Goal: Transaction & Acquisition: Obtain resource

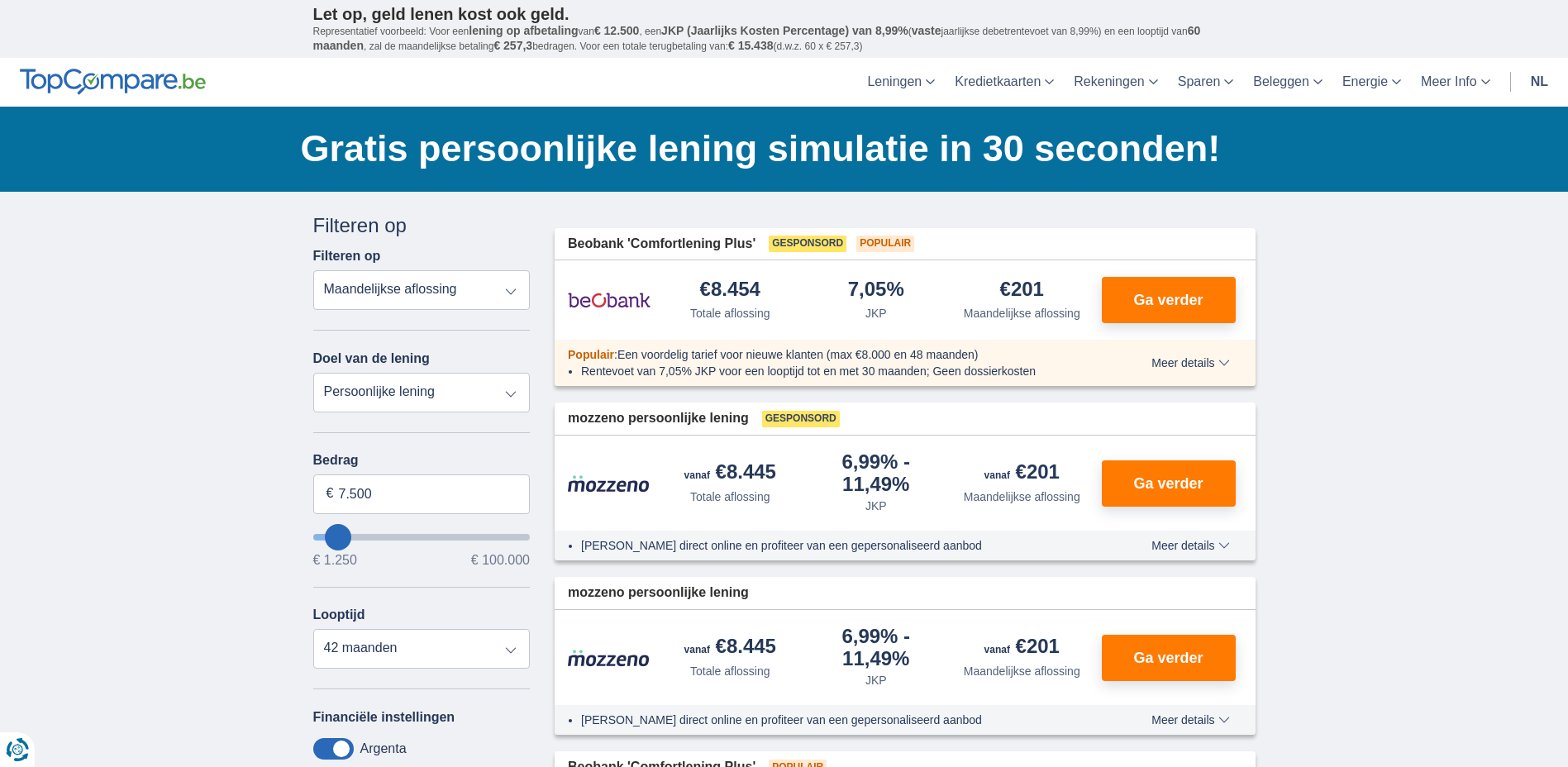
click at [445, 283] on select "Totale aflossing JKP Maandelijkse aflossing" at bounding box center [422, 290] width 217 height 40
click at [401, 396] on select "Persoonlijke lening Auto Moto / fiets Mobilhome / caravan Renovatie Energie Sch…" at bounding box center [422, 392] width 217 height 40
select select "caravan"
click at [313, 372] on select "Persoonlijke lening Auto Moto / fiets Mobilhome / caravan Renovatie Energie Sch…" at bounding box center [422, 392] width 217 height 40
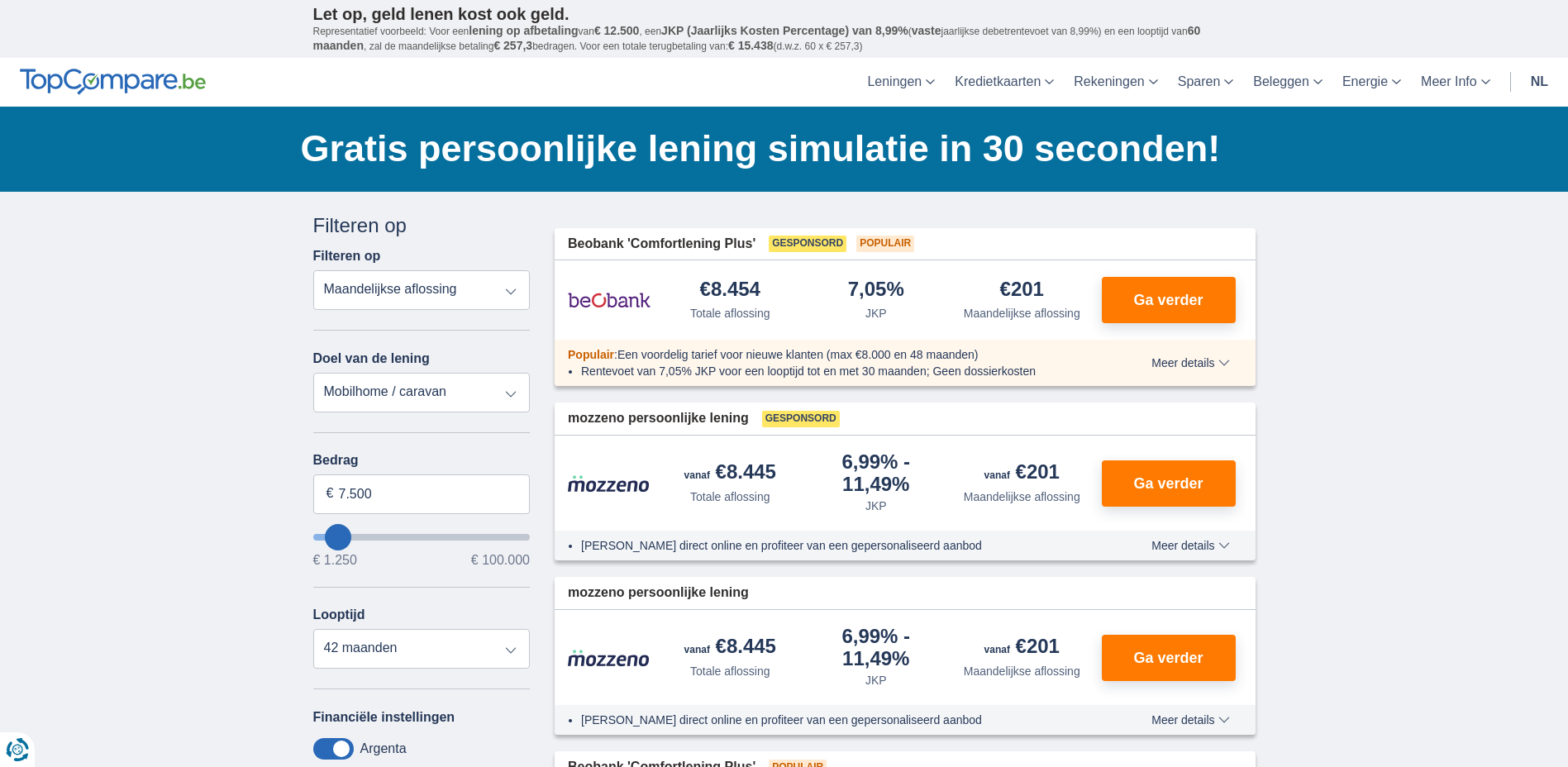
type input "15.000"
type input "15250"
select select "60"
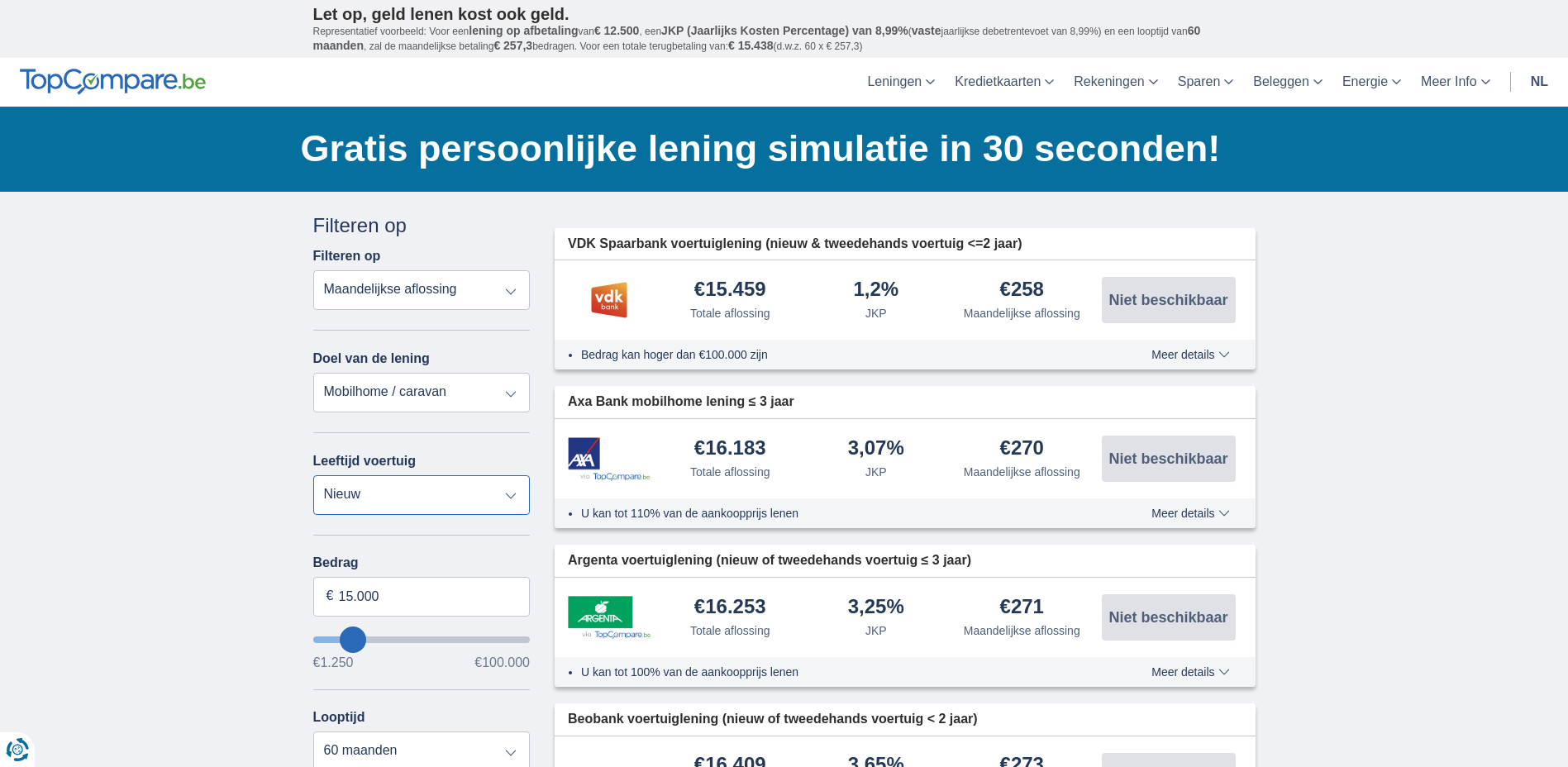
click at [409, 493] on select "Nieuw 0-1 jaar 1-2 jaar 2-3 jaar 3-4 jaar 4-5 jaar 5+ jaar" at bounding box center [422, 495] width 217 height 40
drag, startPoint x: 403, startPoint y: 604, endPoint x: 175, endPoint y: 618, distance: 228.4
type input "50.000"
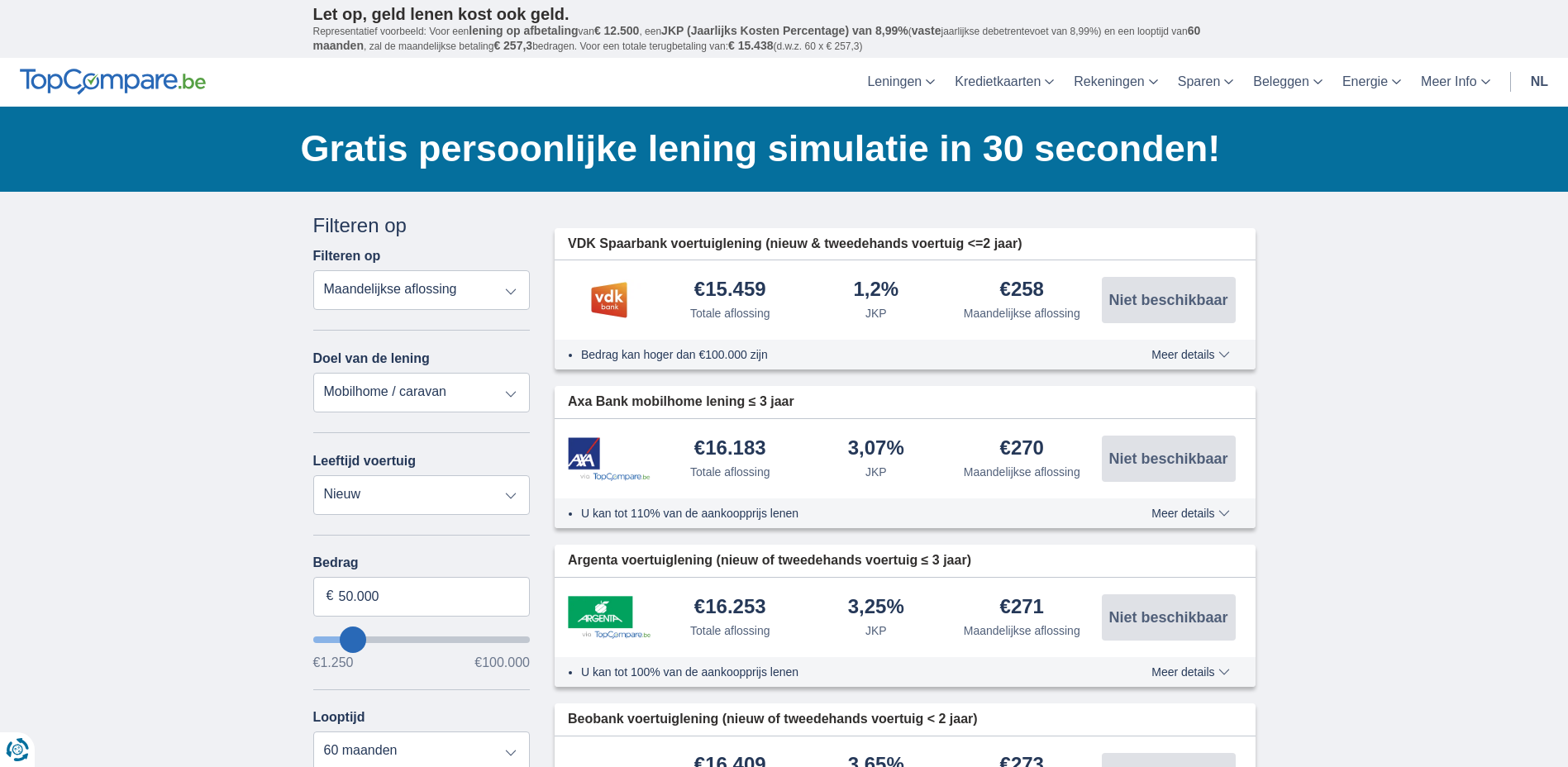
type input "50250"
select select "120"
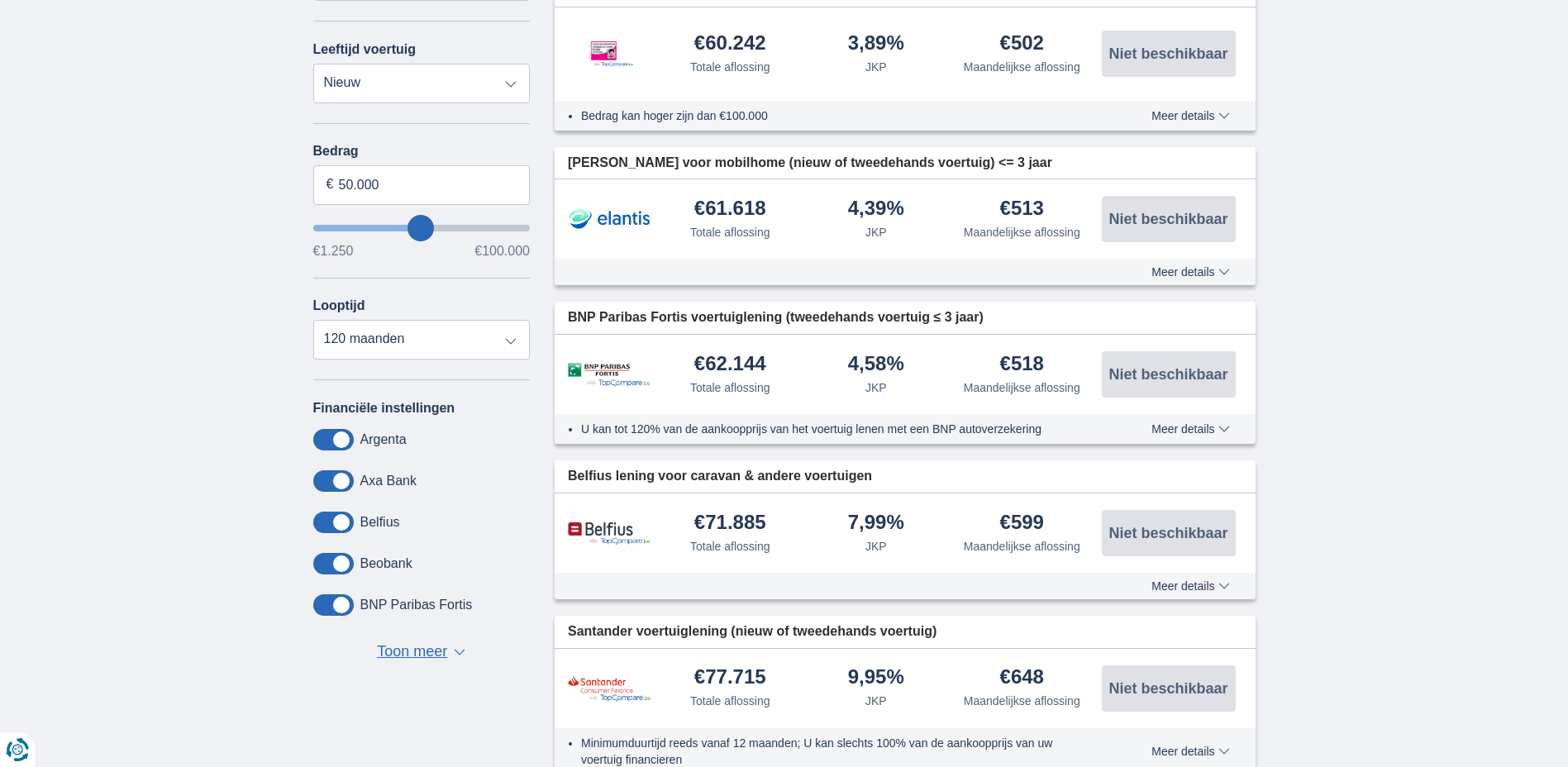
scroll to position [413, 0]
drag, startPoint x: 413, startPoint y: 651, endPoint x: 523, endPoint y: 651, distance: 110.0
click at [415, 651] on span "Toon meer" at bounding box center [411, 650] width 70 height 22
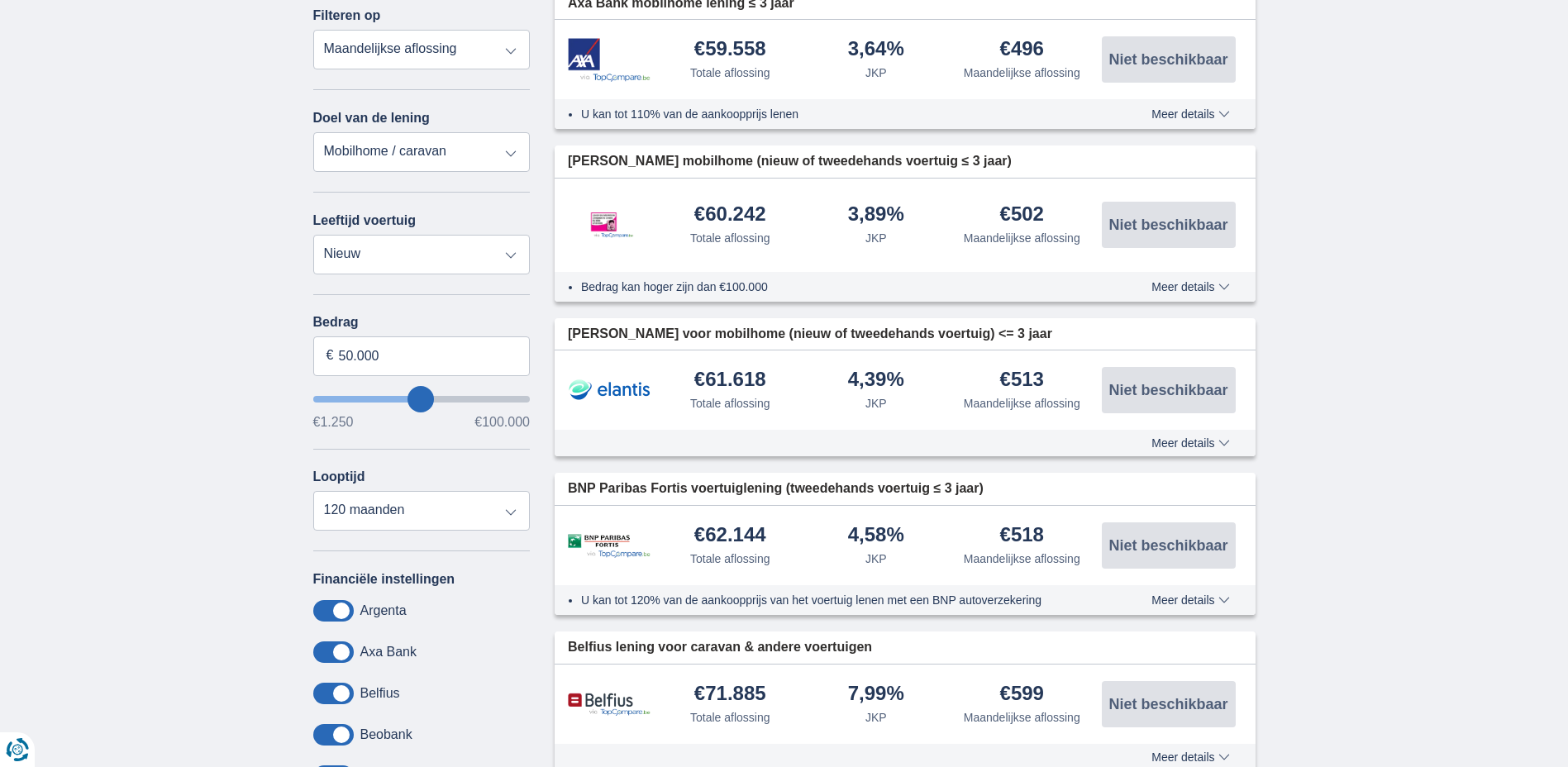
scroll to position [248, 0]
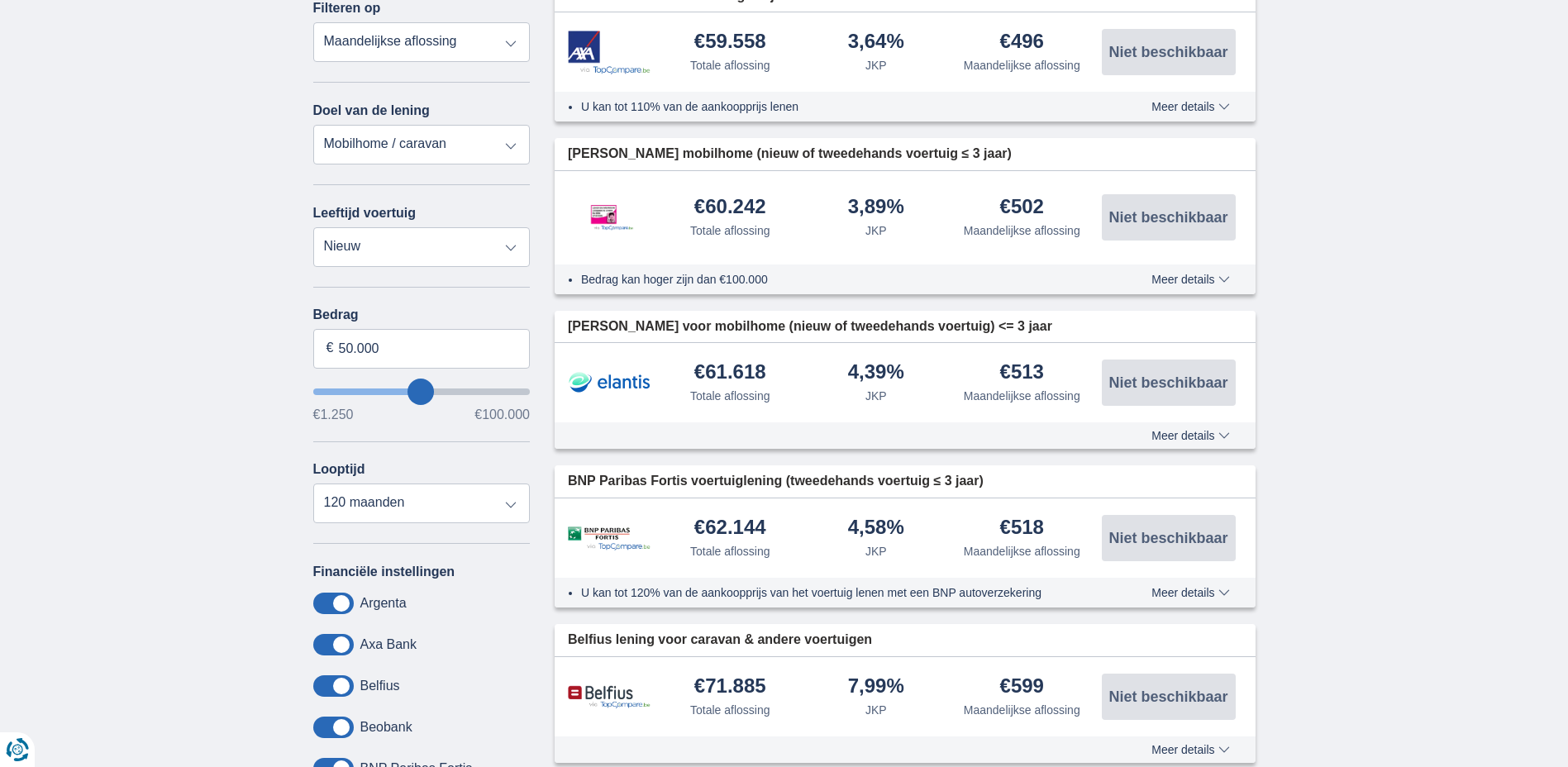
click at [1207, 106] on span "Meer details" at bounding box center [1191, 106] width 78 height 11
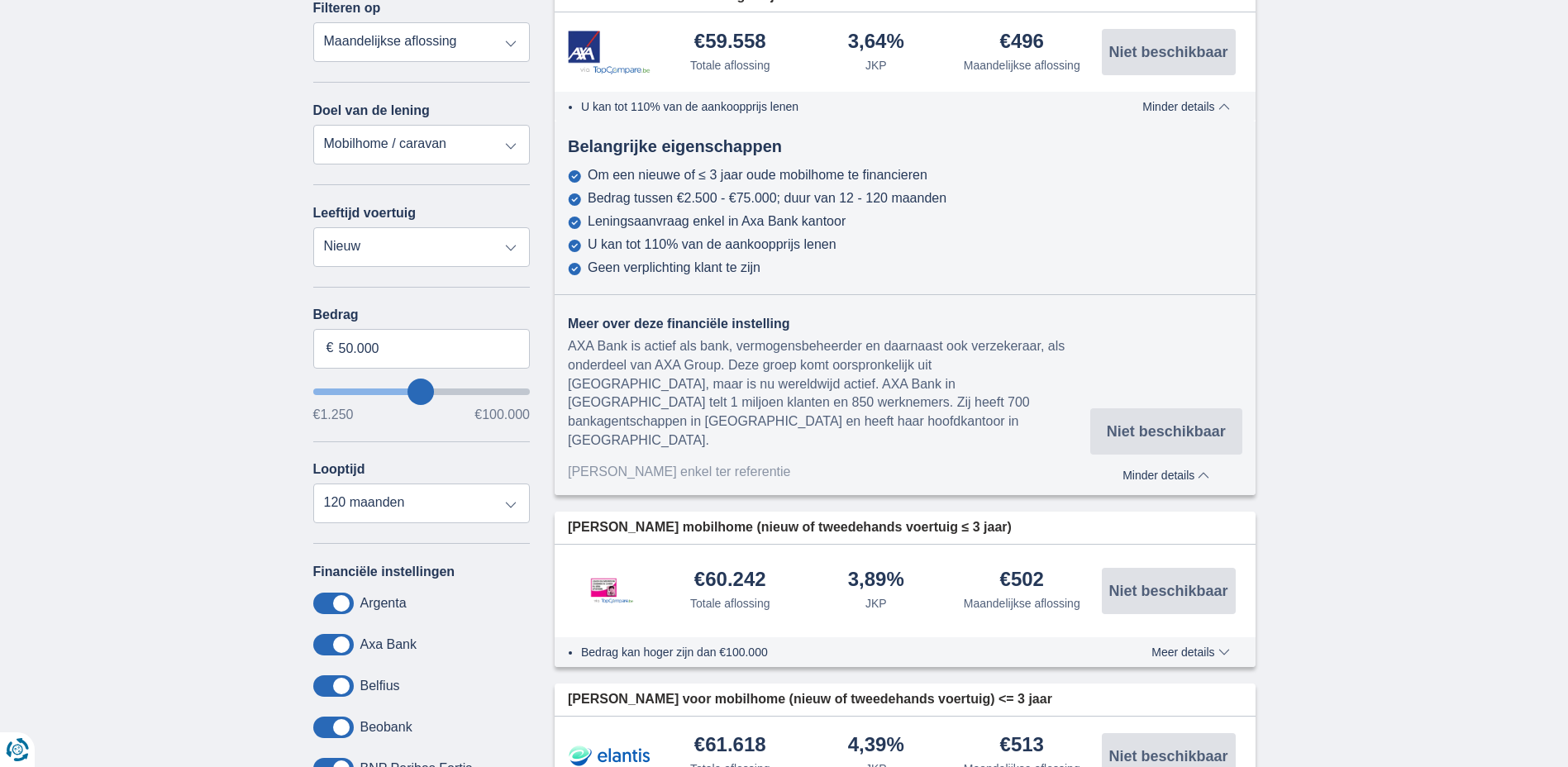
click at [1207, 106] on span "Minder details" at bounding box center [1185, 106] width 87 height 11
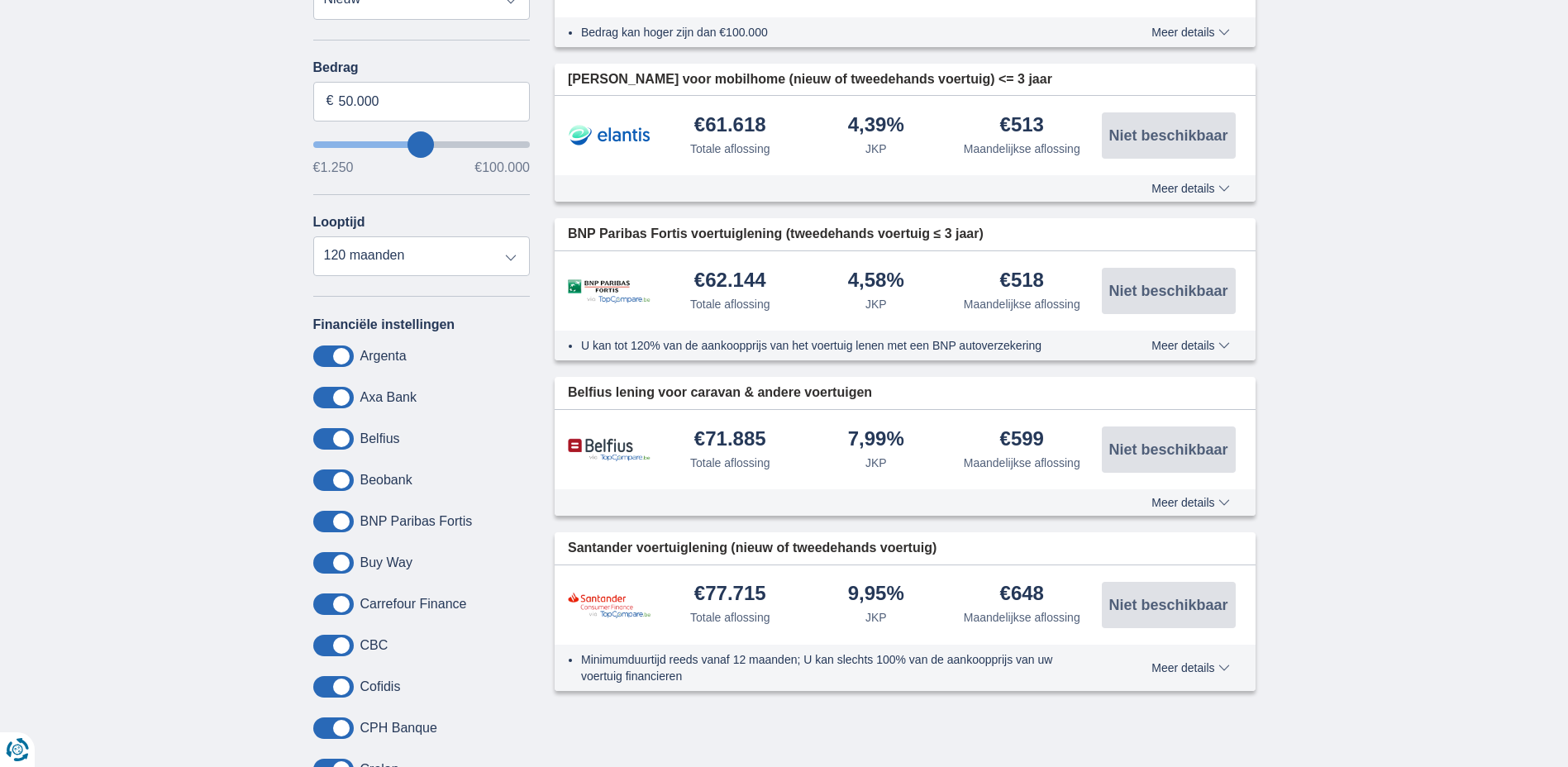
scroll to position [496, 0]
click at [512, 260] on select "12 maanden 18 maanden 24 maanden 30 maanden 36 maanden 42 maanden 48 maanden 60…" at bounding box center [422, 255] width 217 height 40
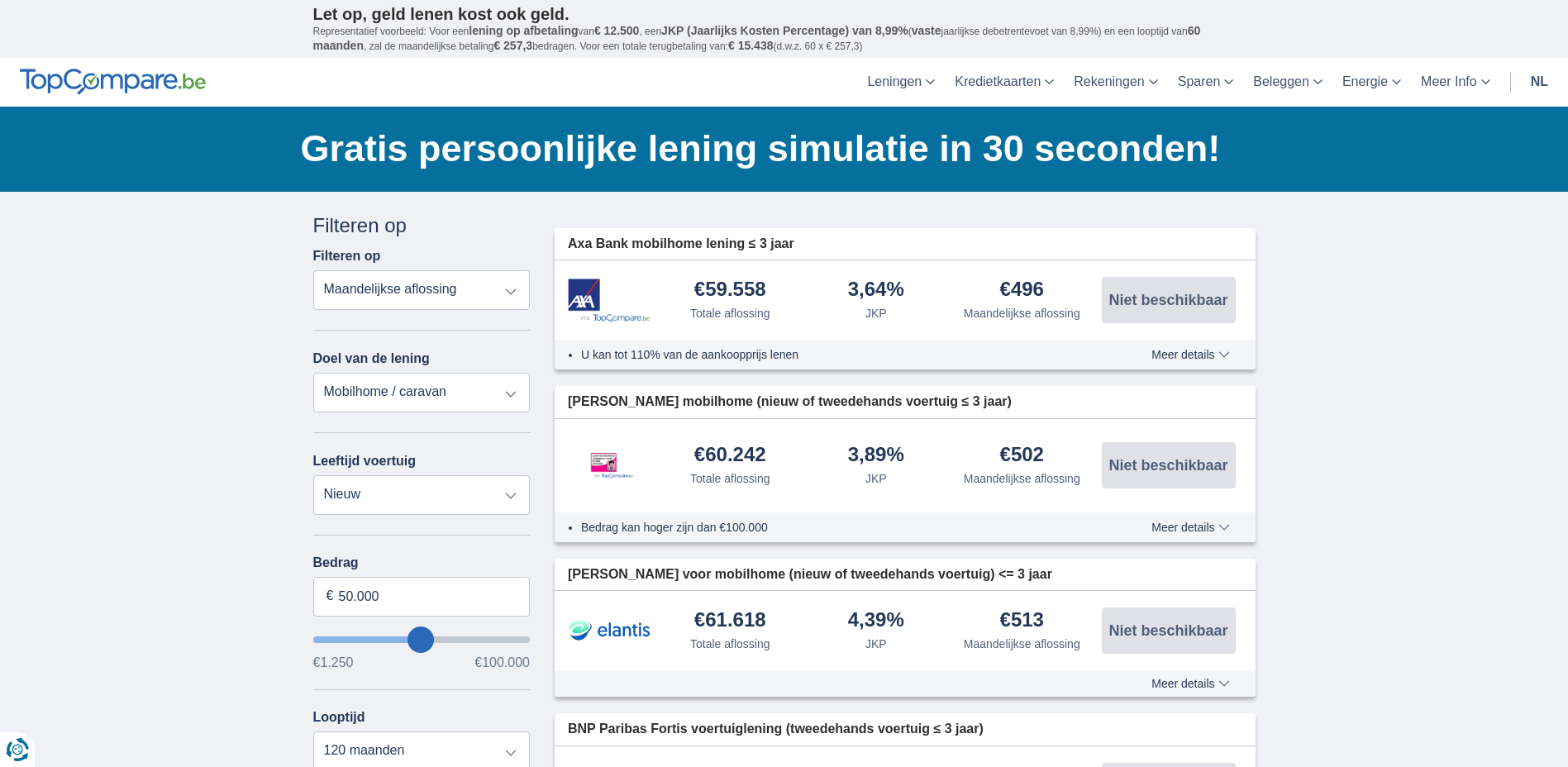
click at [1165, 351] on span "Meer details" at bounding box center [1191, 354] width 78 height 11
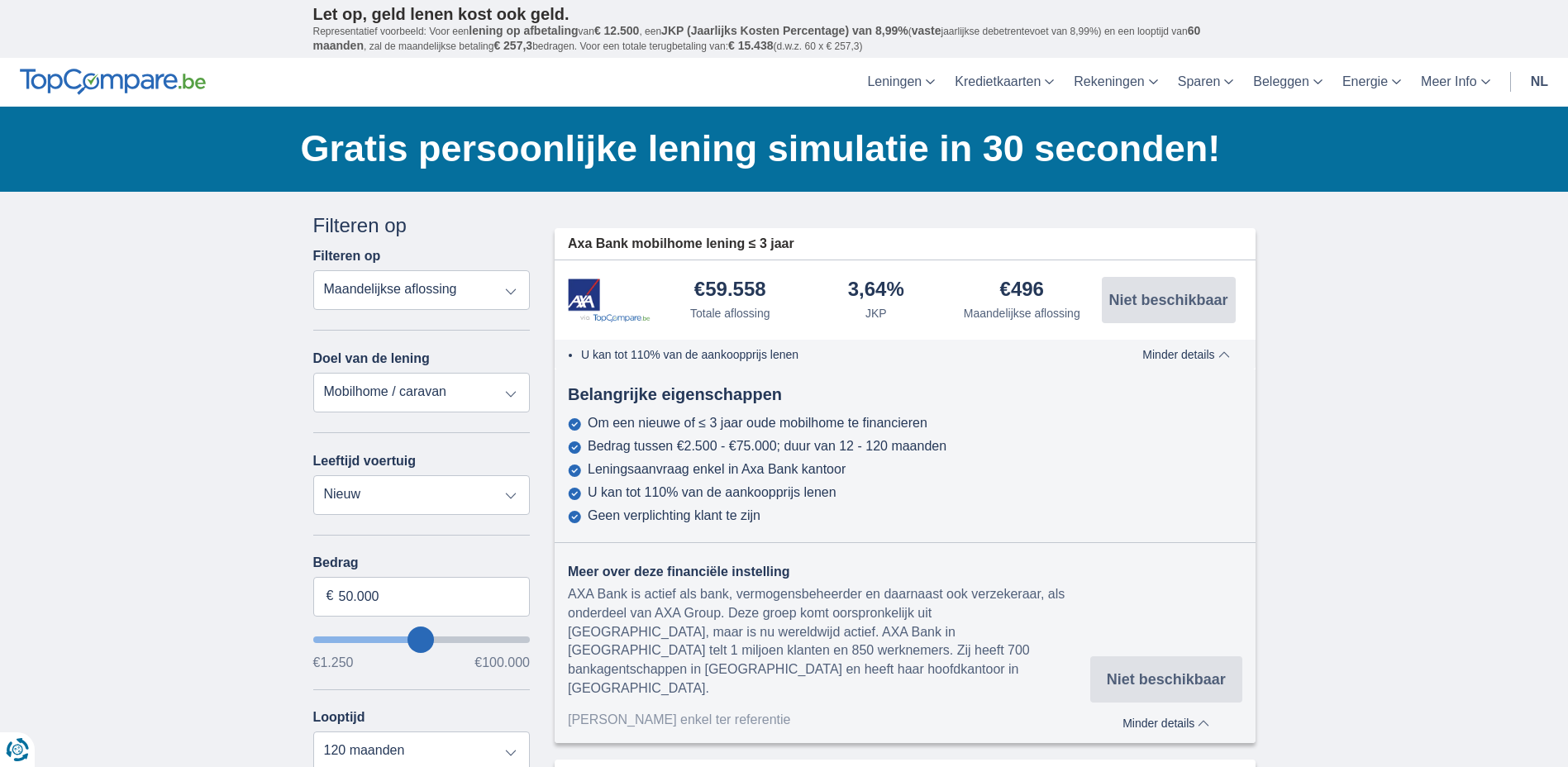
click at [507, 294] on select "Totale aflossing JKP Maandelijkse aflossing" at bounding box center [422, 290] width 217 height 40
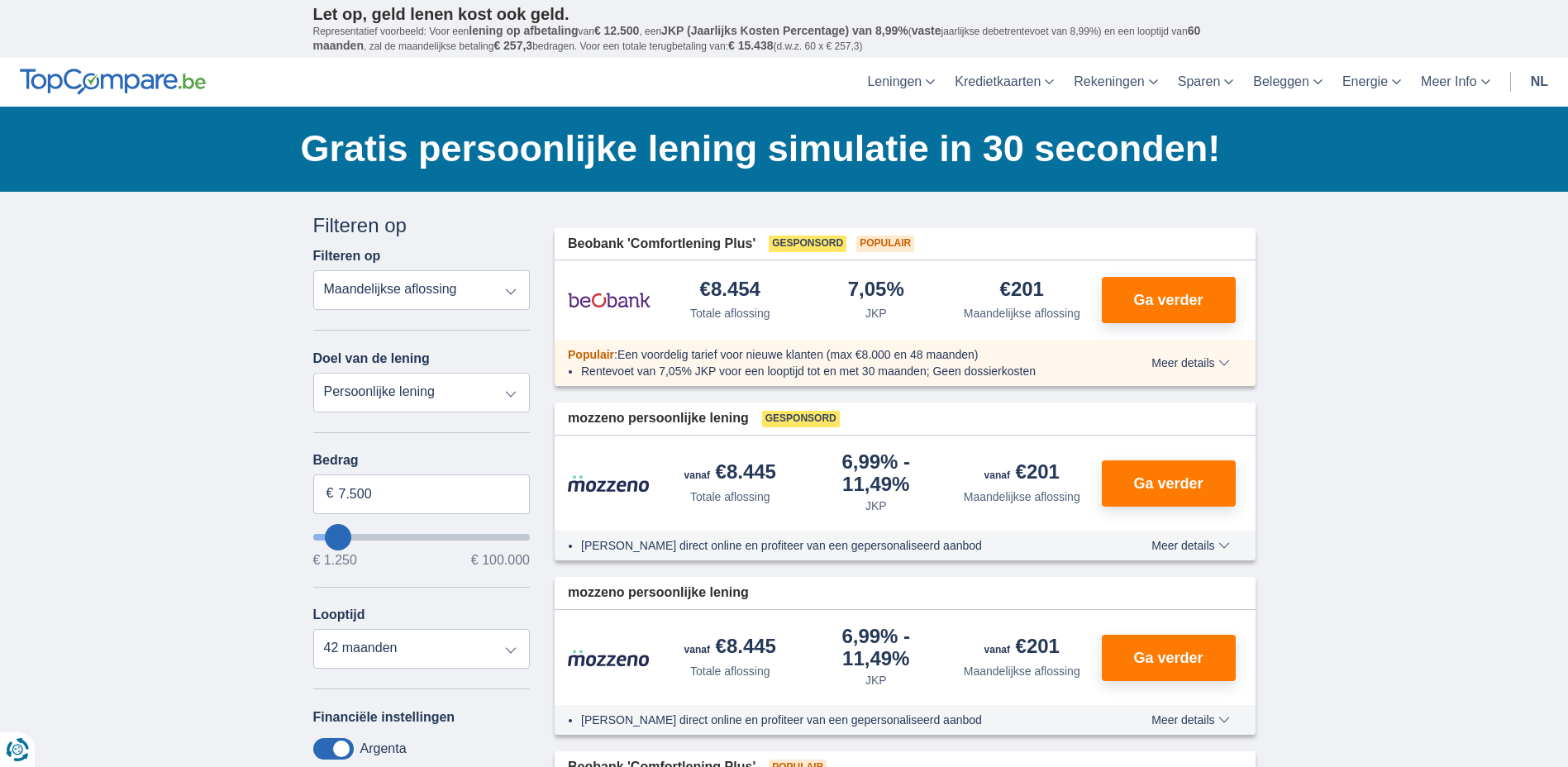
click at [501, 295] on select "Totale aflossing JKP Maandelijkse aflossing" at bounding box center [422, 290] width 217 height 40
click at [483, 393] on select "Persoonlijke lening Auto Moto / fiets Mobilhome / caravan Renovatie Energie Sch…" at bounding box center [422, 392] width 217 height 40
select select "renovationLoan"
click at [313, 372] on select "Persoonlijke lening Auto Moto / fiets Mobilhome / caravan Renovatie Energie Sch…" at bounding box center [422, 392] width 217 height 40
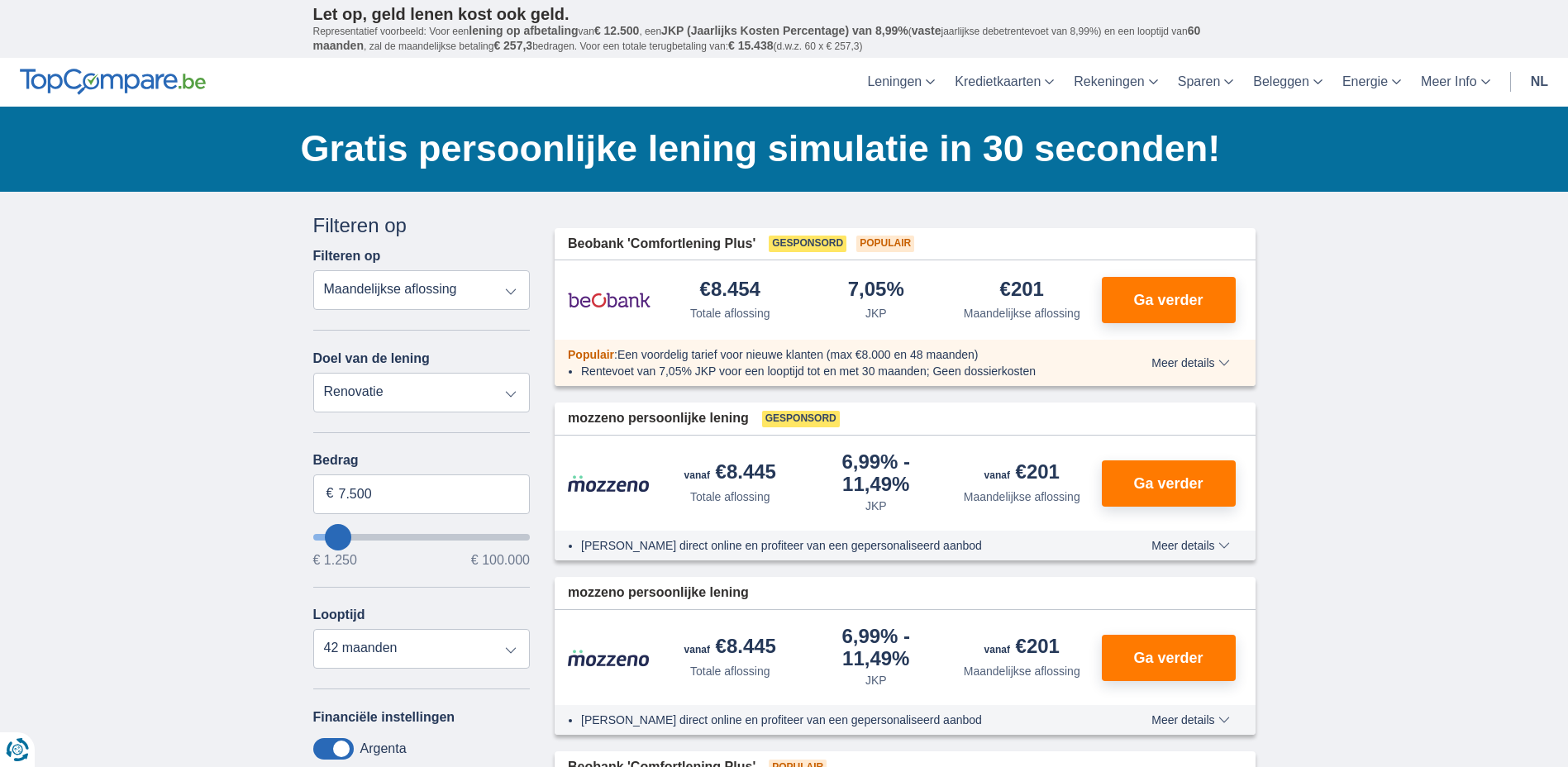
type input "15.000"
type input "15250"
select select "60"
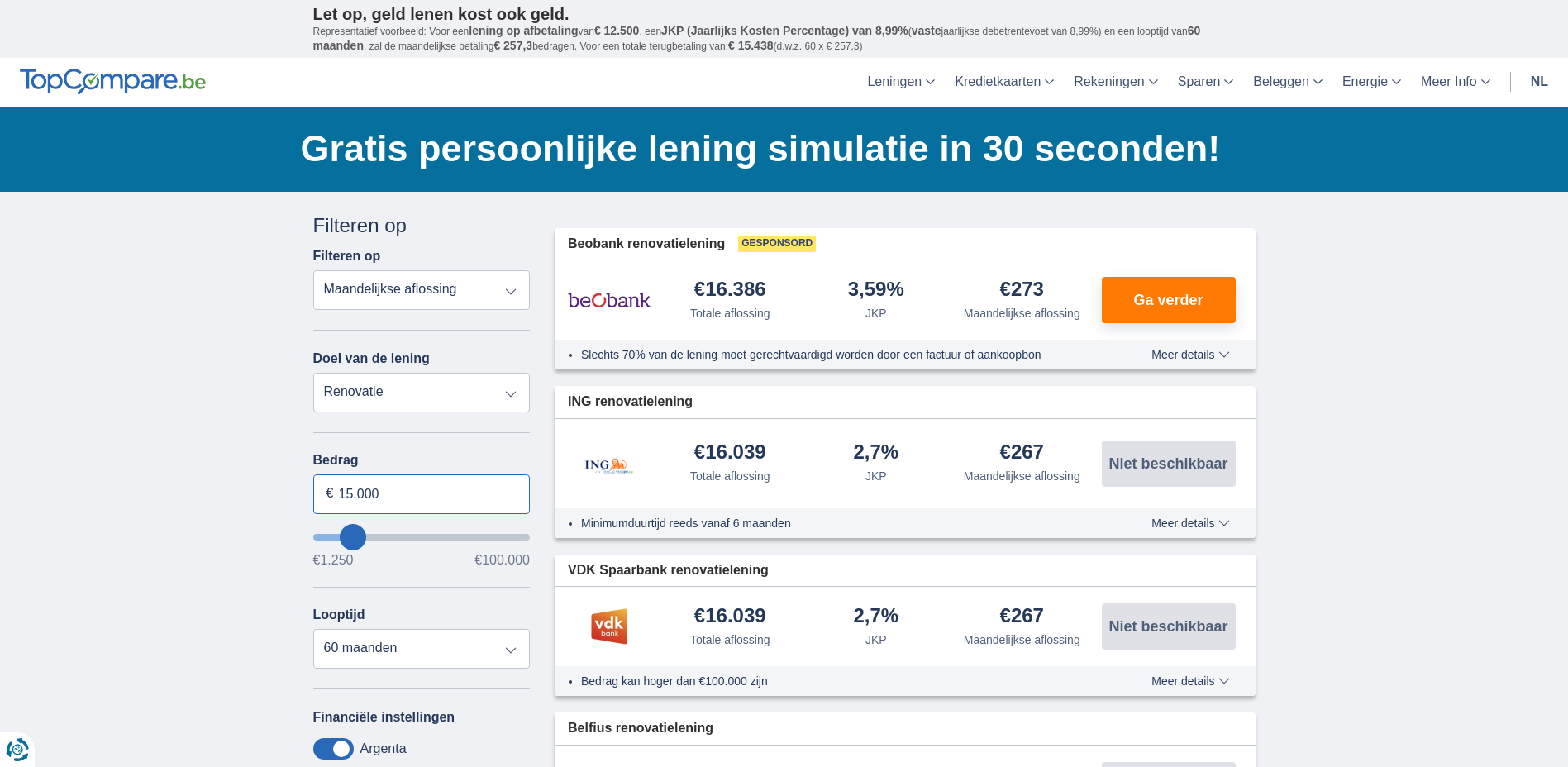
drag, startPoint x: 394, startPoint y: 492, endPoint x: 297, endPoint y: 500, distance: 97.3
type input "50.000"
type input "50250"
select select "120"
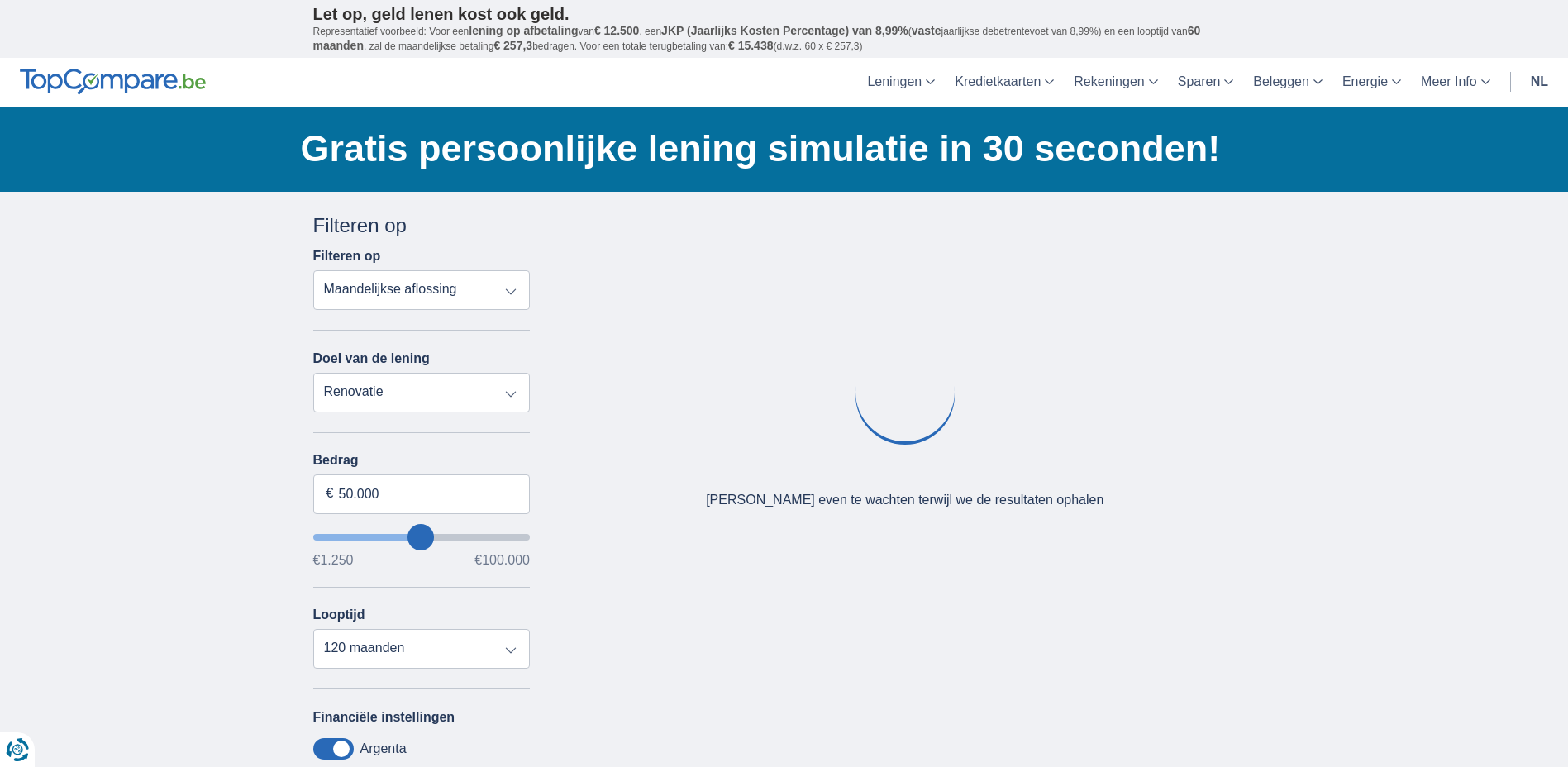
click at [537, 505] on div "Annuleren Filters Filteren op Filteren op Totale aflossing JKP Maandelijkse afl…" at bounding box center [422, 604] width 242 height 786
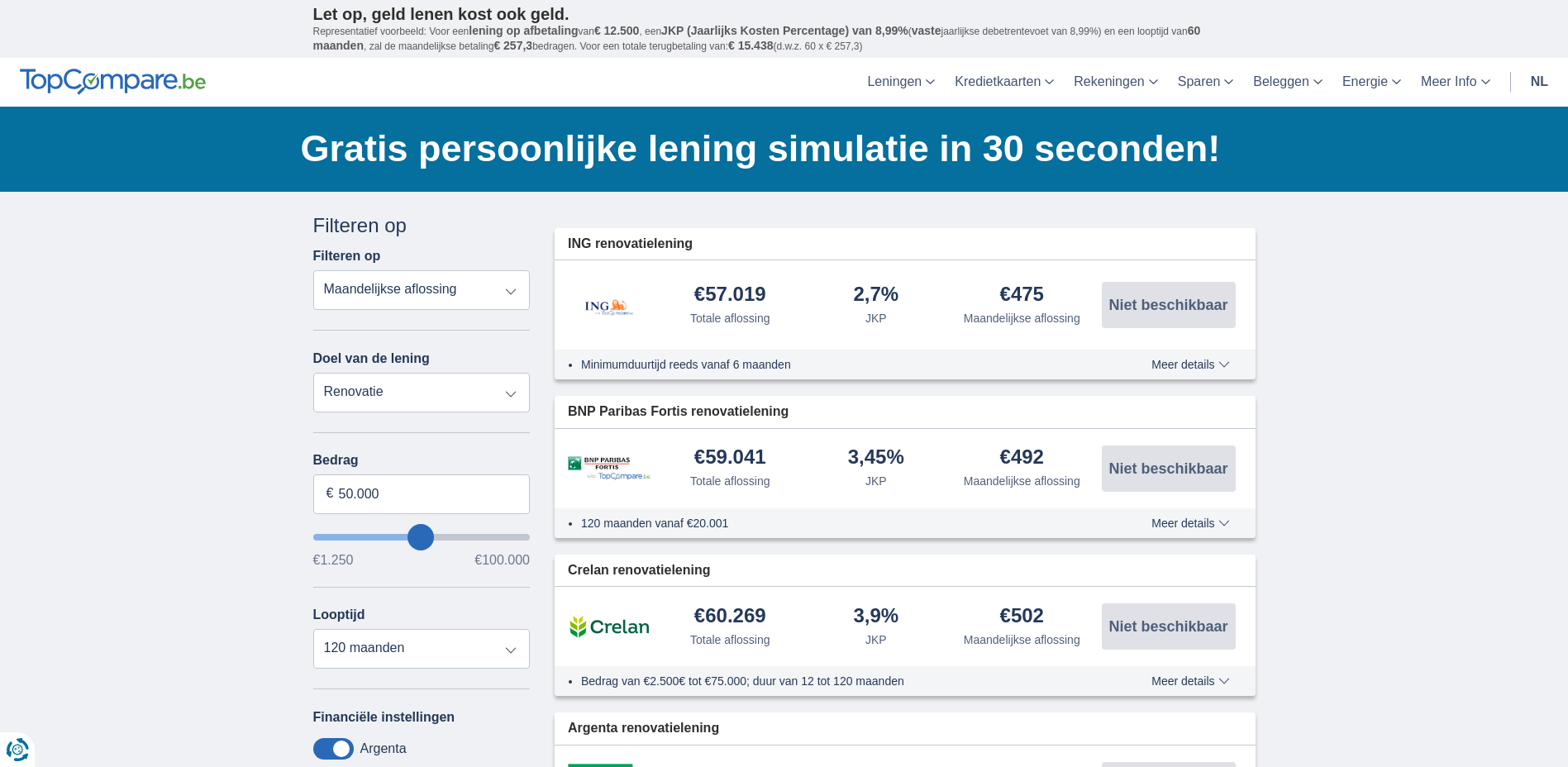
click at [1191, 364] on span "Meer details" at bounding box center [1191, 364] width 78 height 11
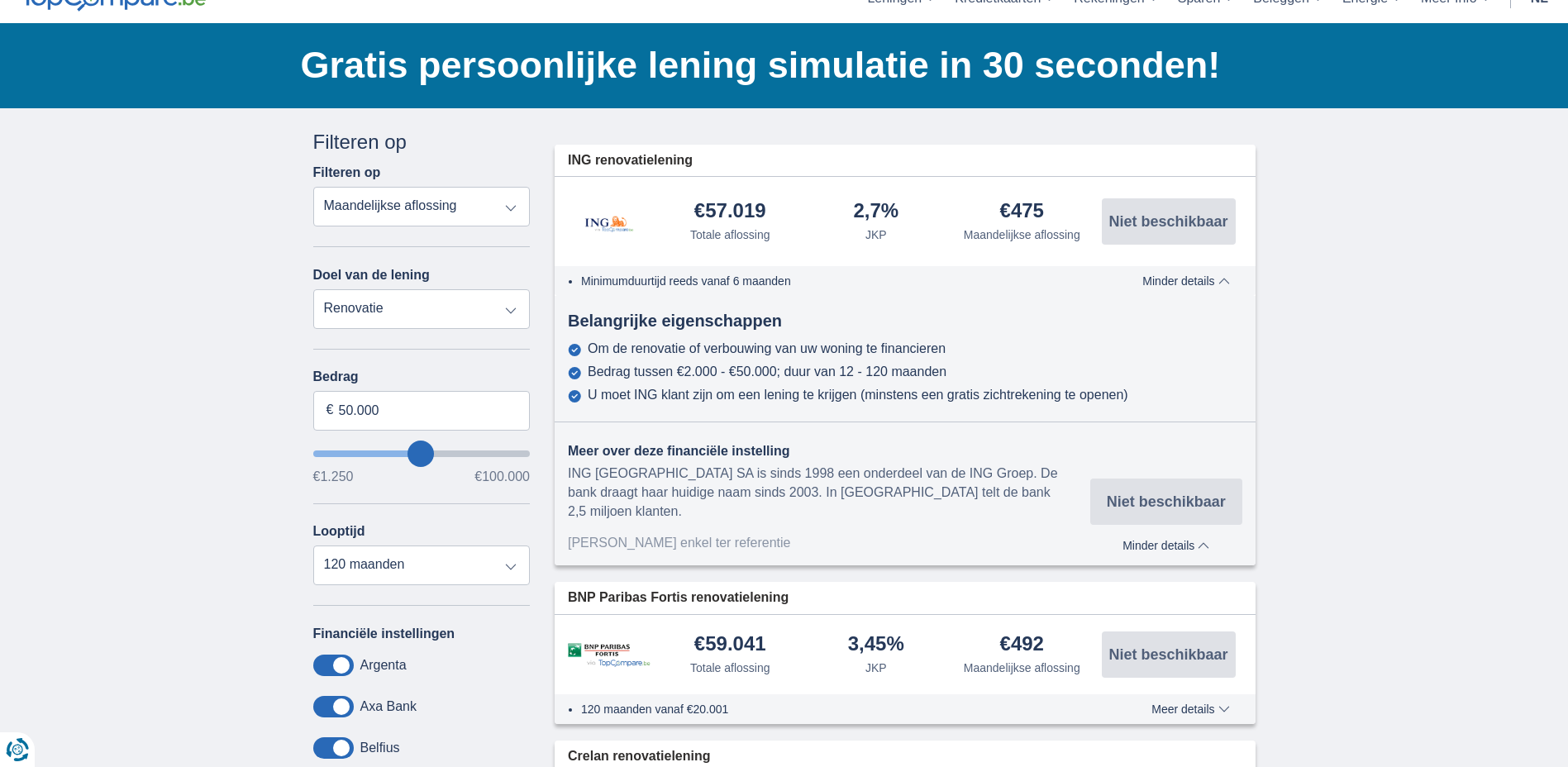
scroll to position [82, 0]
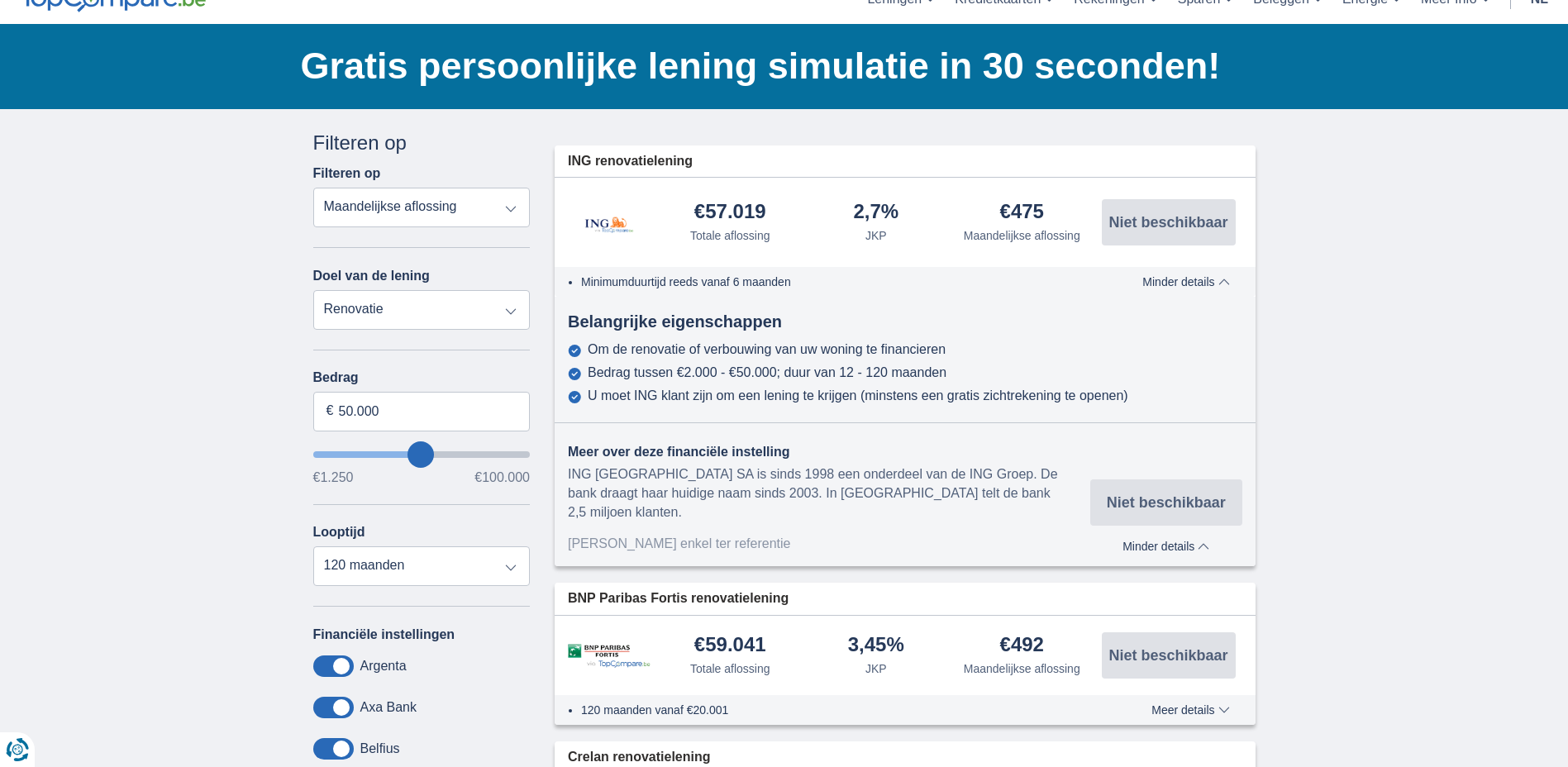
click at [370, 310] on select "Persoonlijke lening Auto Moto / fiets Mobilhome / caravan Renovatie Energie Sch…" at bounding box center [422, 310] width 217 height 40
select select "debtConsolidation"
click at [313, 290] on select "Persoonlijke lening Auto Moto / fiets Mobilhome / caravan Renovatie Energie Sch…" at bounding box center [422, 310] width 217 height 40
type input "10.000"
type input "10250"
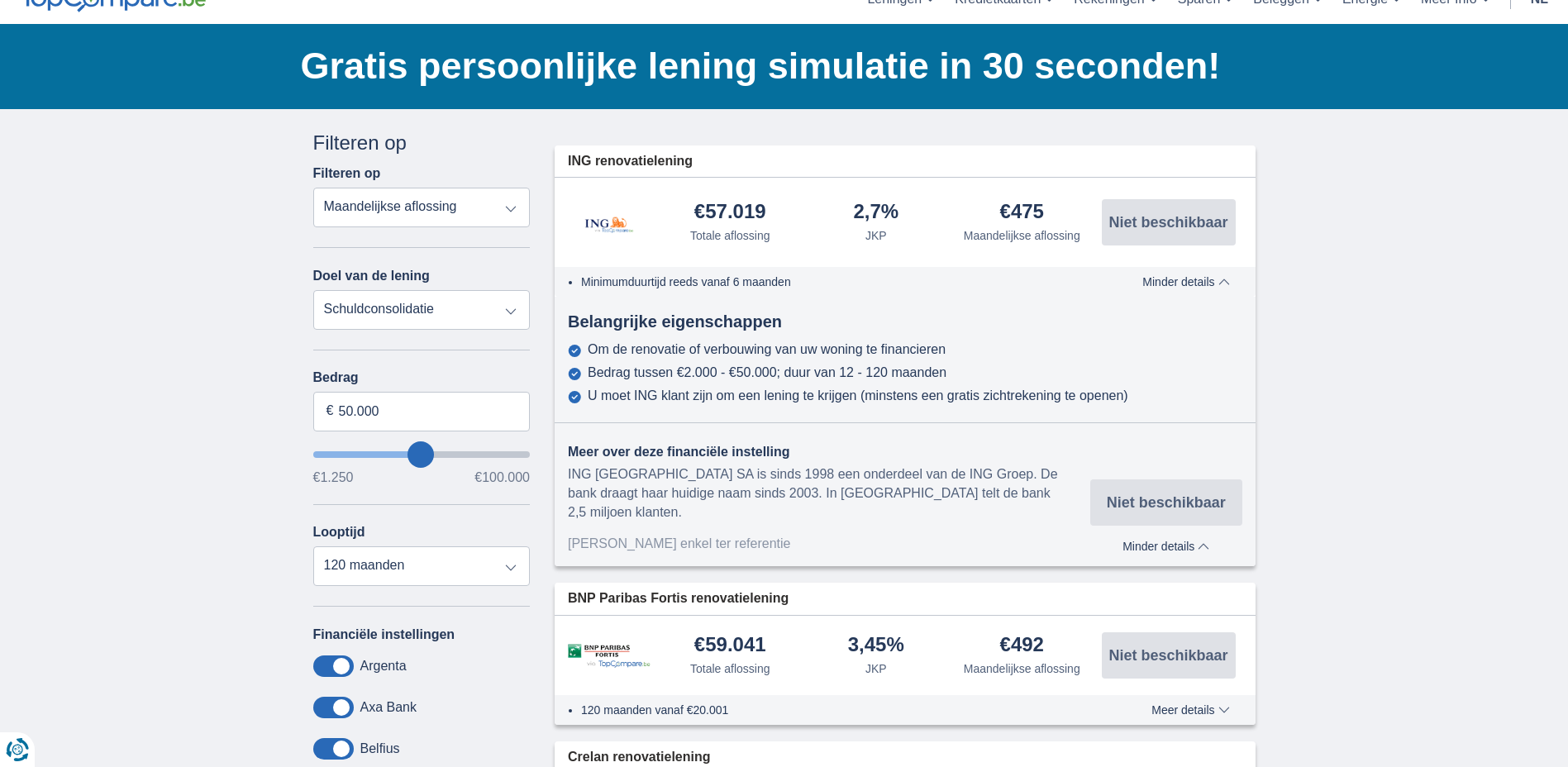
select select "48"
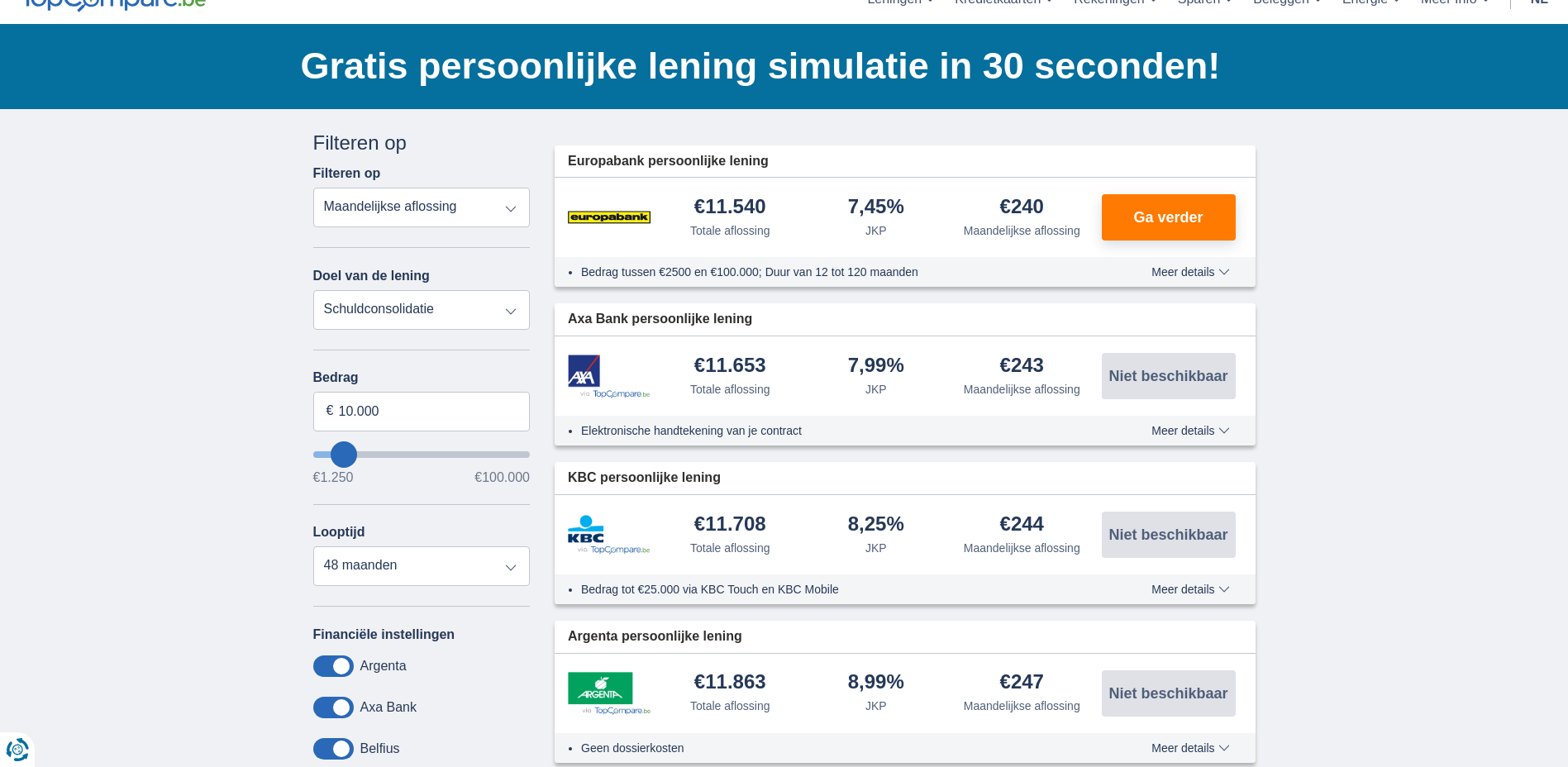
click at [448, 308] on select "Persoonlijke lening Auto Moto / fiets Mobilhome / caravan Renovatie Energie Sch…" at bounding box center [422, 310] width 217 height 40
select select "furniture"
click at [313, 290] on select "Persoonlijke lening Auto Moto / fiets Mobilhome / caravan Renovatie Energie Sch…" at bounding box center [422, 310] width 217 height 40
type input "7.500"
type input "7250"
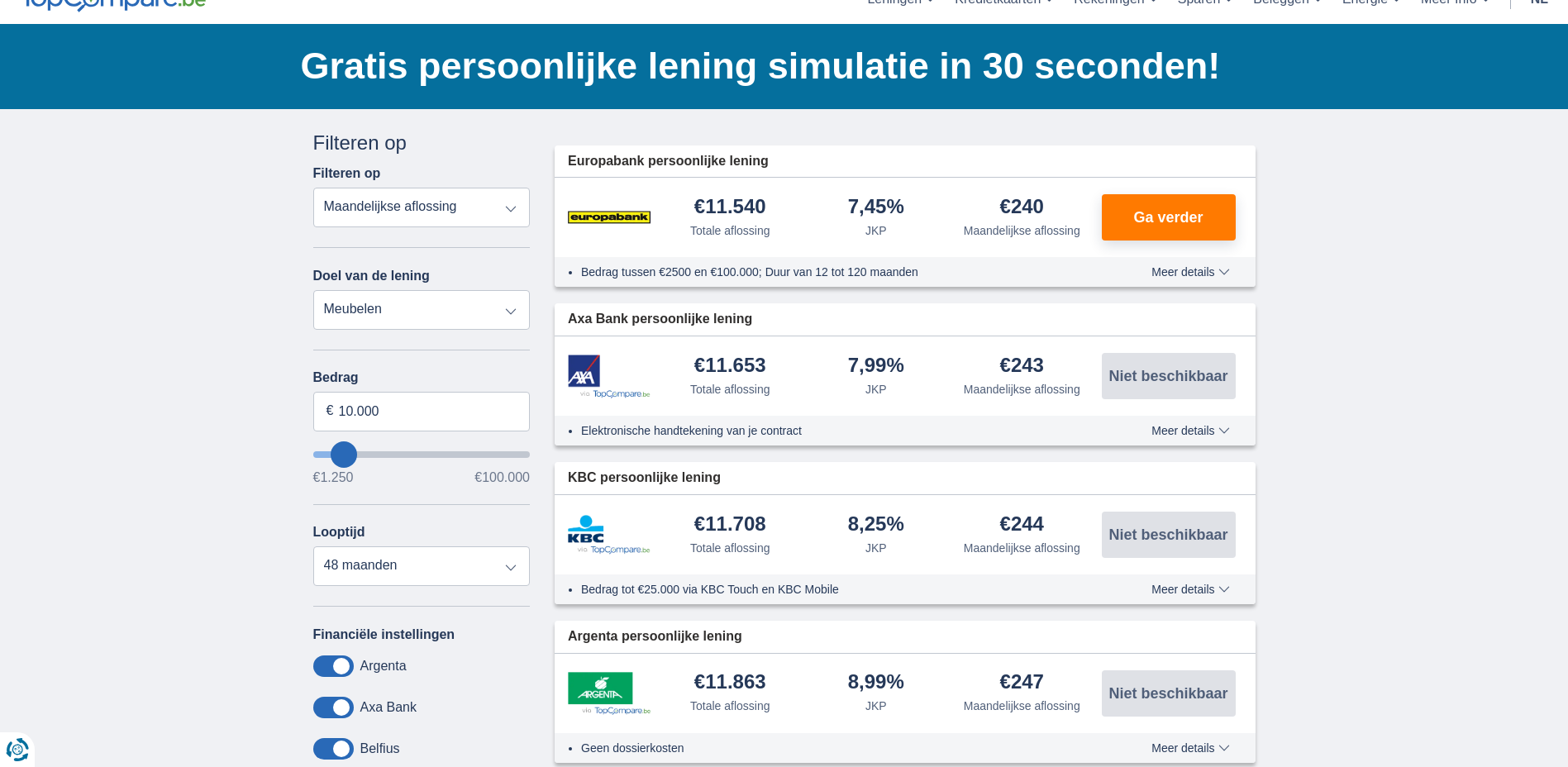
select select "42"
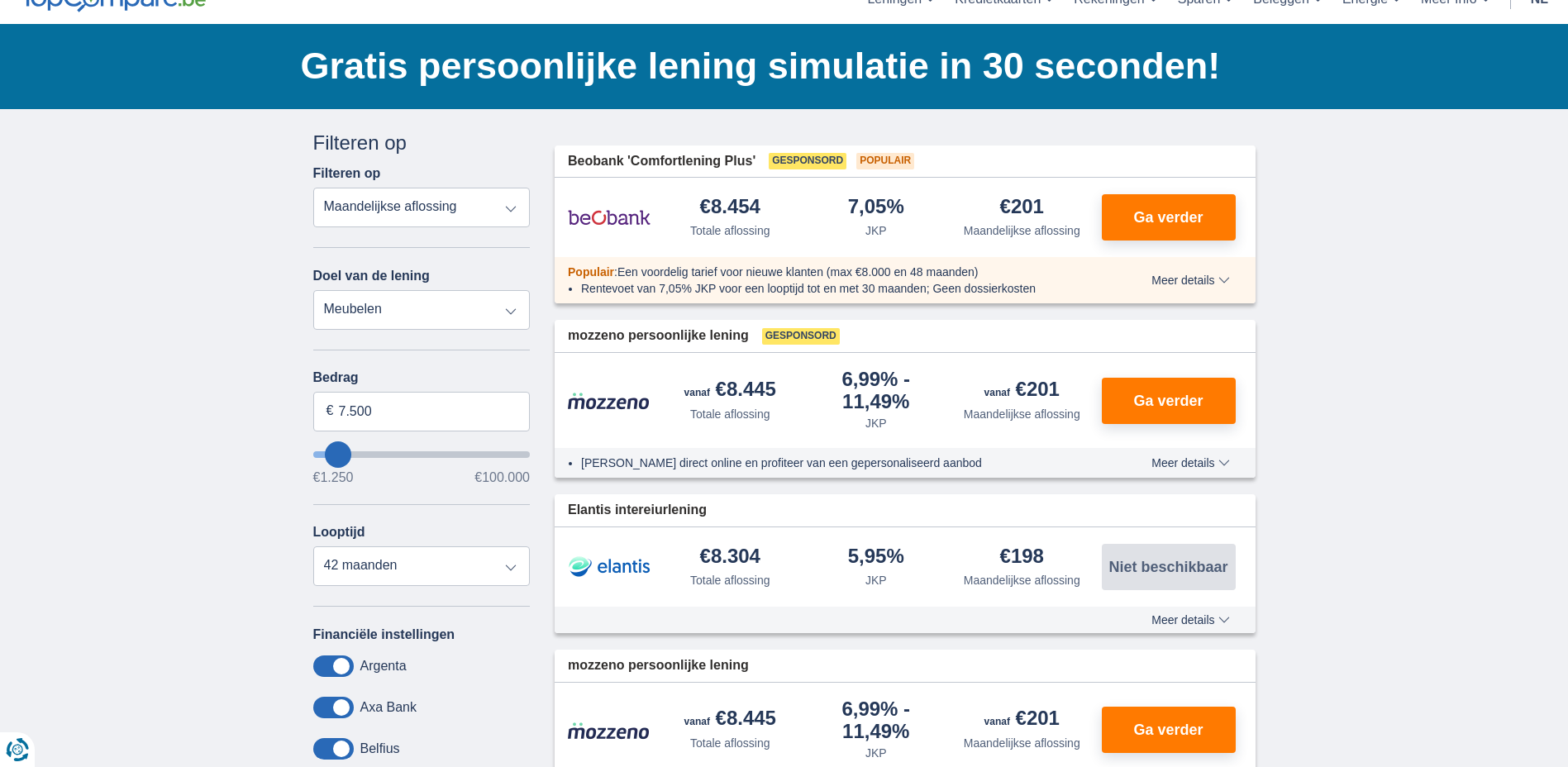
click at [415, 318] on select "Persoonlijke lening Auto Moto / fiets Mobilhome / caravan Renovatie Energie Sch…" at bounding box center [422, 310] width 217 height 40
select select "other"
click at [313, 290] on select "Persoonlijke lening Auto Moto / fiets Mobilhome / caravan Renovatie Energie Sch…" at bounding box center [422, 310] width 217 height 40
type input "7.500"
type input "7250"
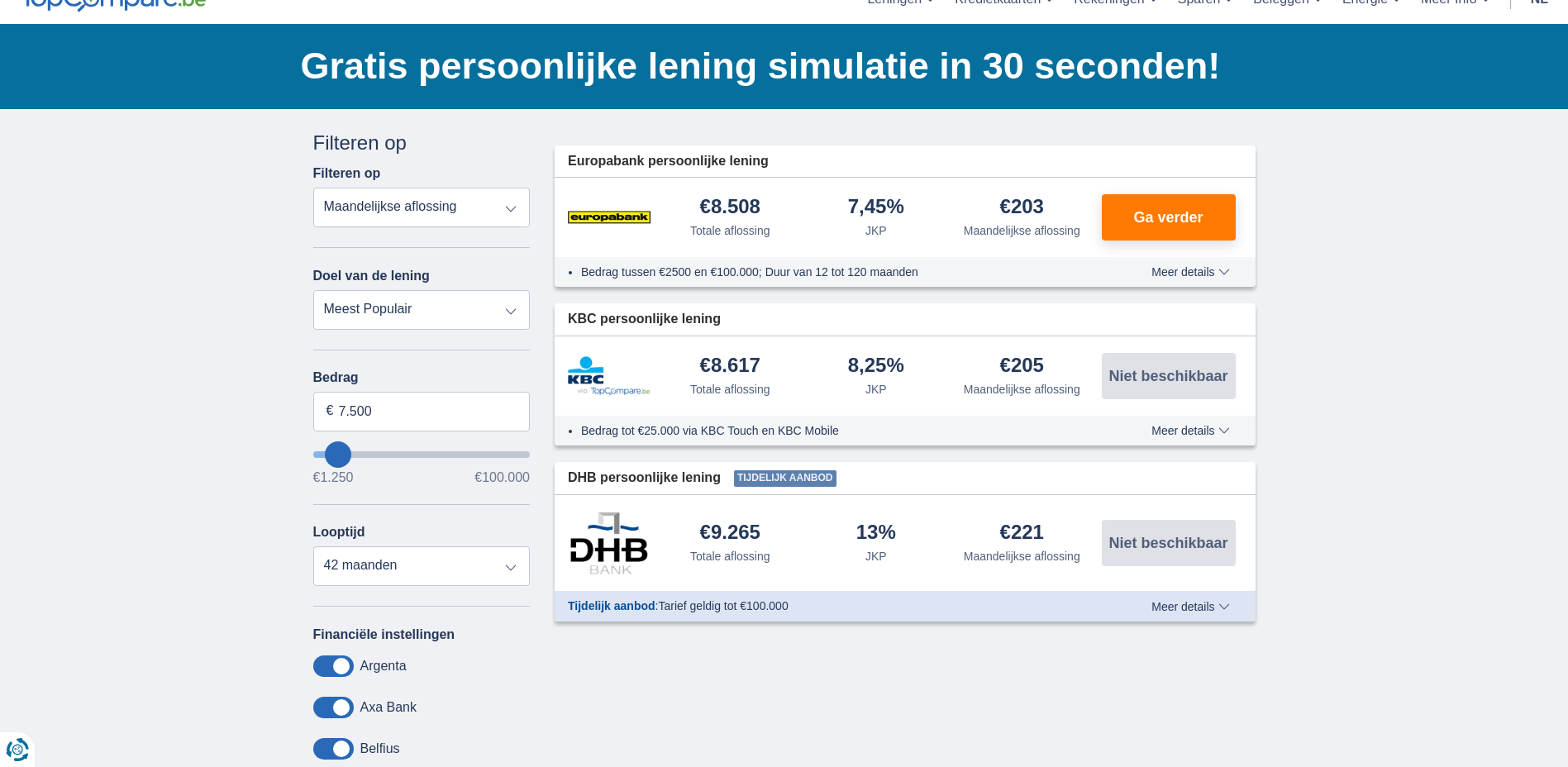
click at [421, 320] on select "Persoonlijke lening Auto Moto / fiets Mobilhome / caravan Renovatie Energie Sch…" at bounding box center [422, 310] width 217 height 40
select select "energySavings"
click at [313, 290] on select "Persoonlijke lening Auto Moto / fiets Mobilhome / caravan Renovatie Energie Sch…" at bounding box center [422, 310] width 217 height 40
type input "15.000"
type input "15250"
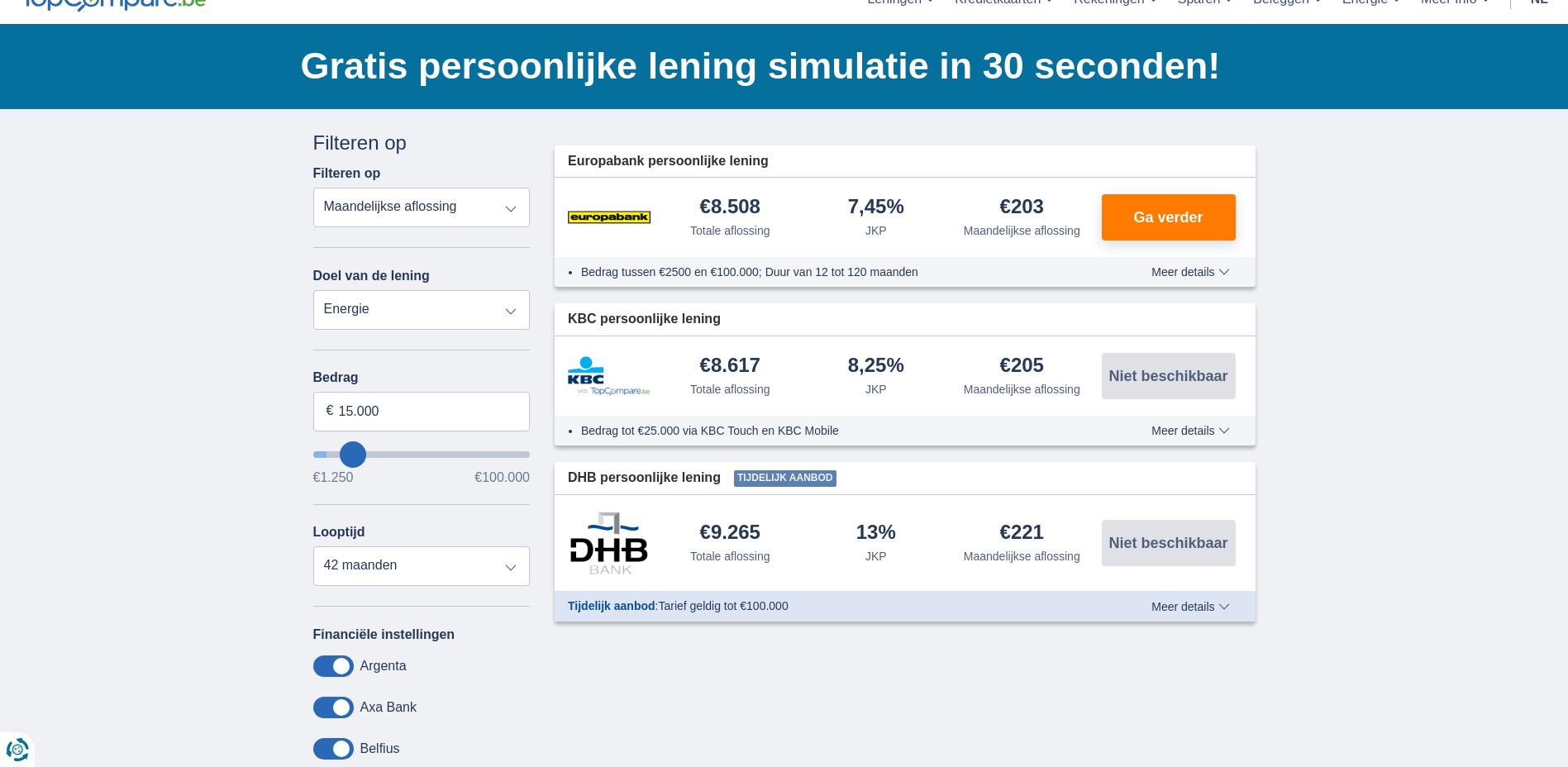
select select "60"
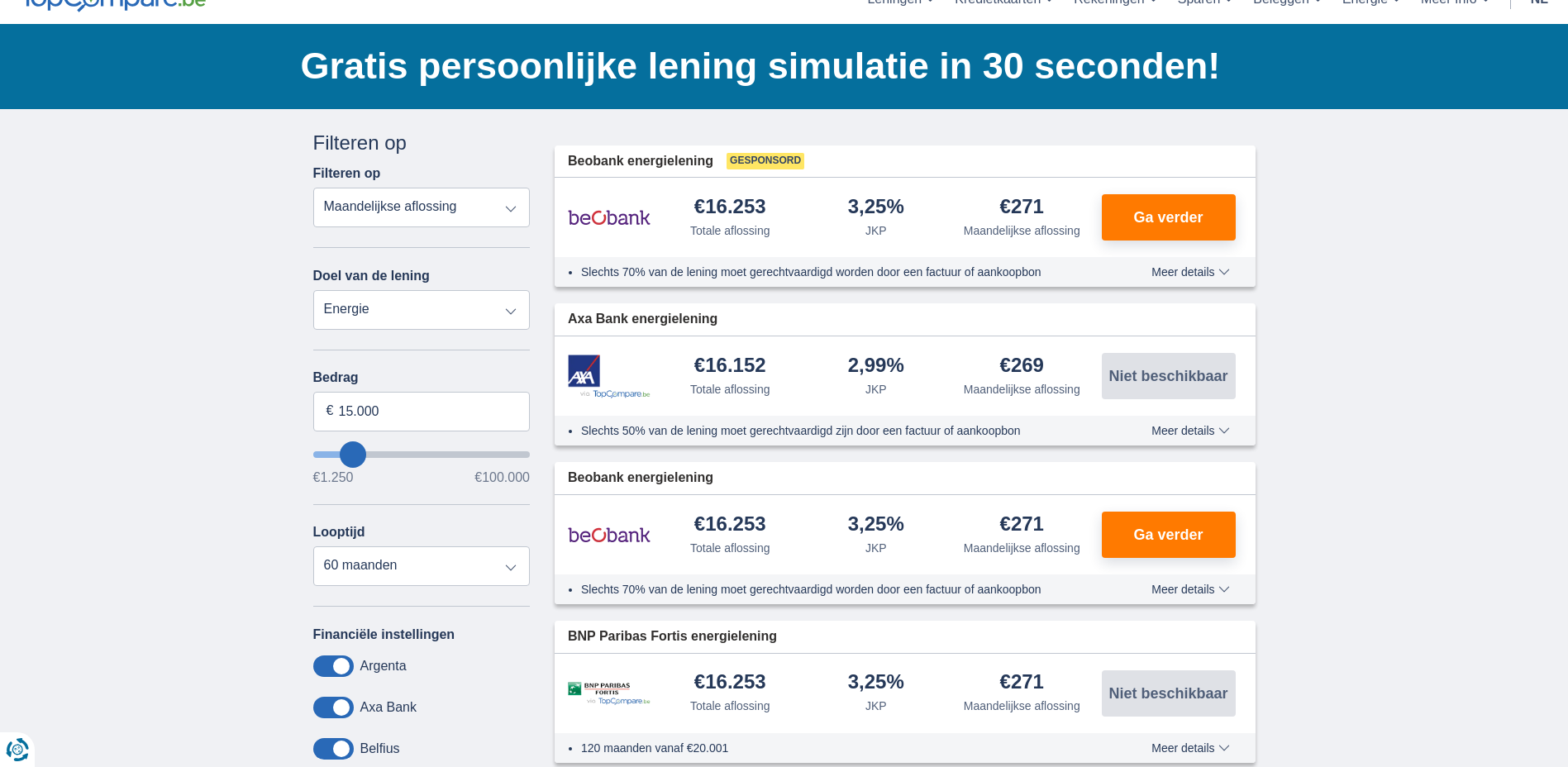
click at [403, 309] on select "Persoonlijke lening Auto Moto / fiets Mobilhome / caravan Renovatie Energie Sch…" at bounding box center [422, 310] width 217 height 40
select select "caravan"
click at [313, 290] on select "Persoonlijke lening Auto Moto / fiets Mobilhome / caravan Renovatie Energie Sch…" at bounding box center [422, 310] width 217 height 40
type input "15.000"
type input "15250"
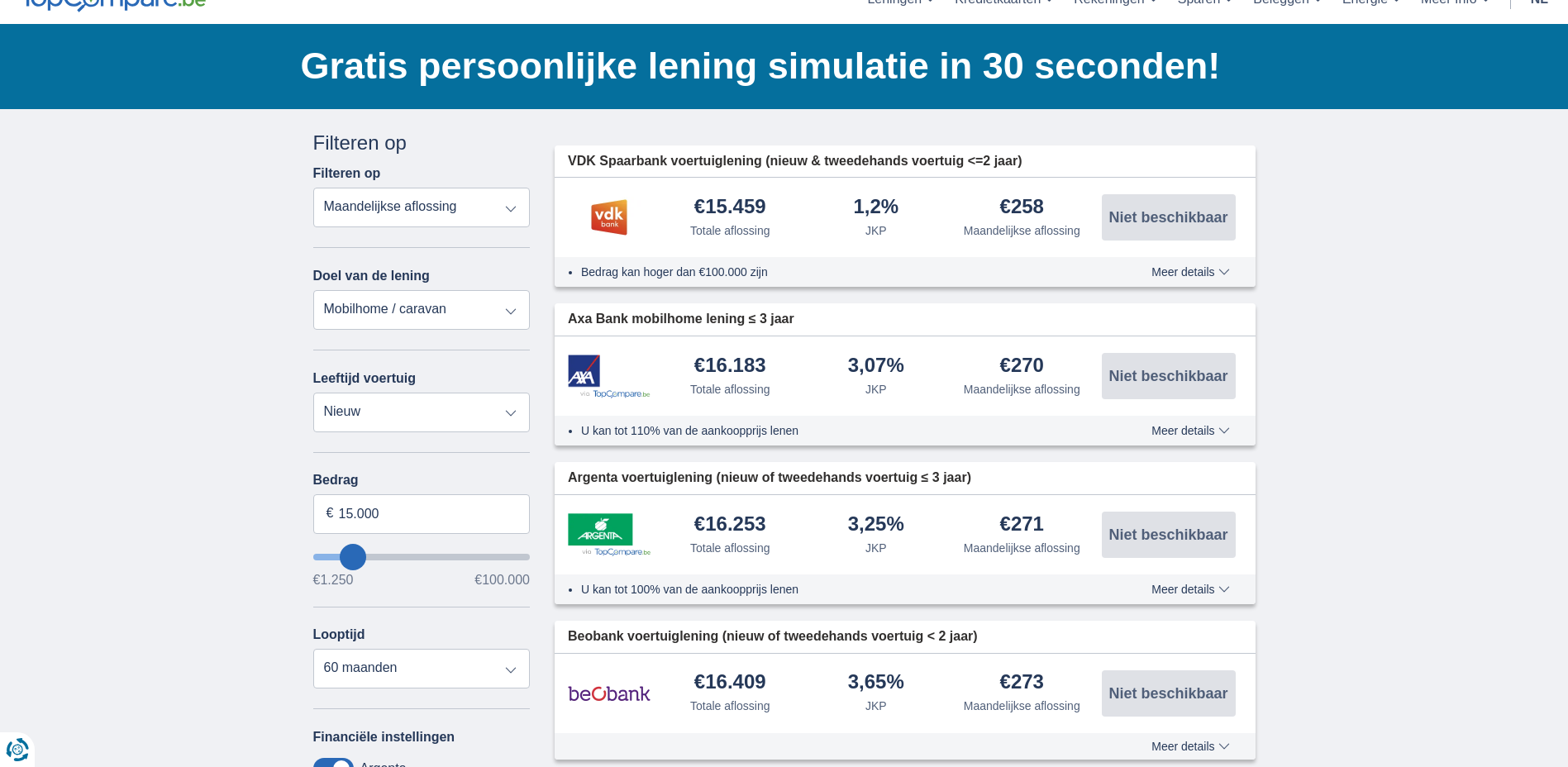
click at [1203, 273] on span "Meer details" at bounding box center [1191, 271] width 78 height 11
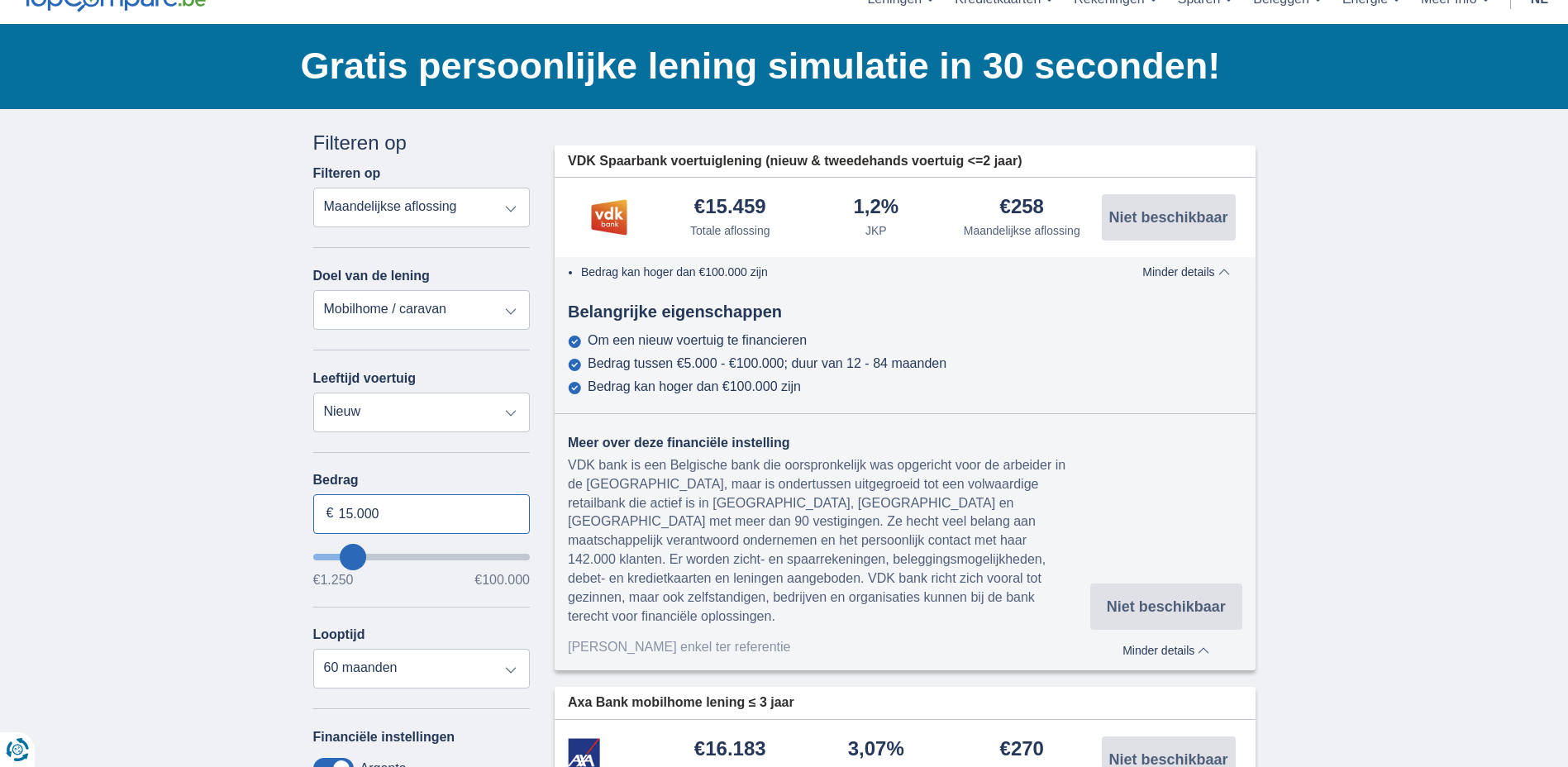
drag, startPoint x: 393, startPoint y: 508, endPoint x: 238, endPoint y: 513, distance: 155.1
type input "50.000"
type input "50250"
select select "120"
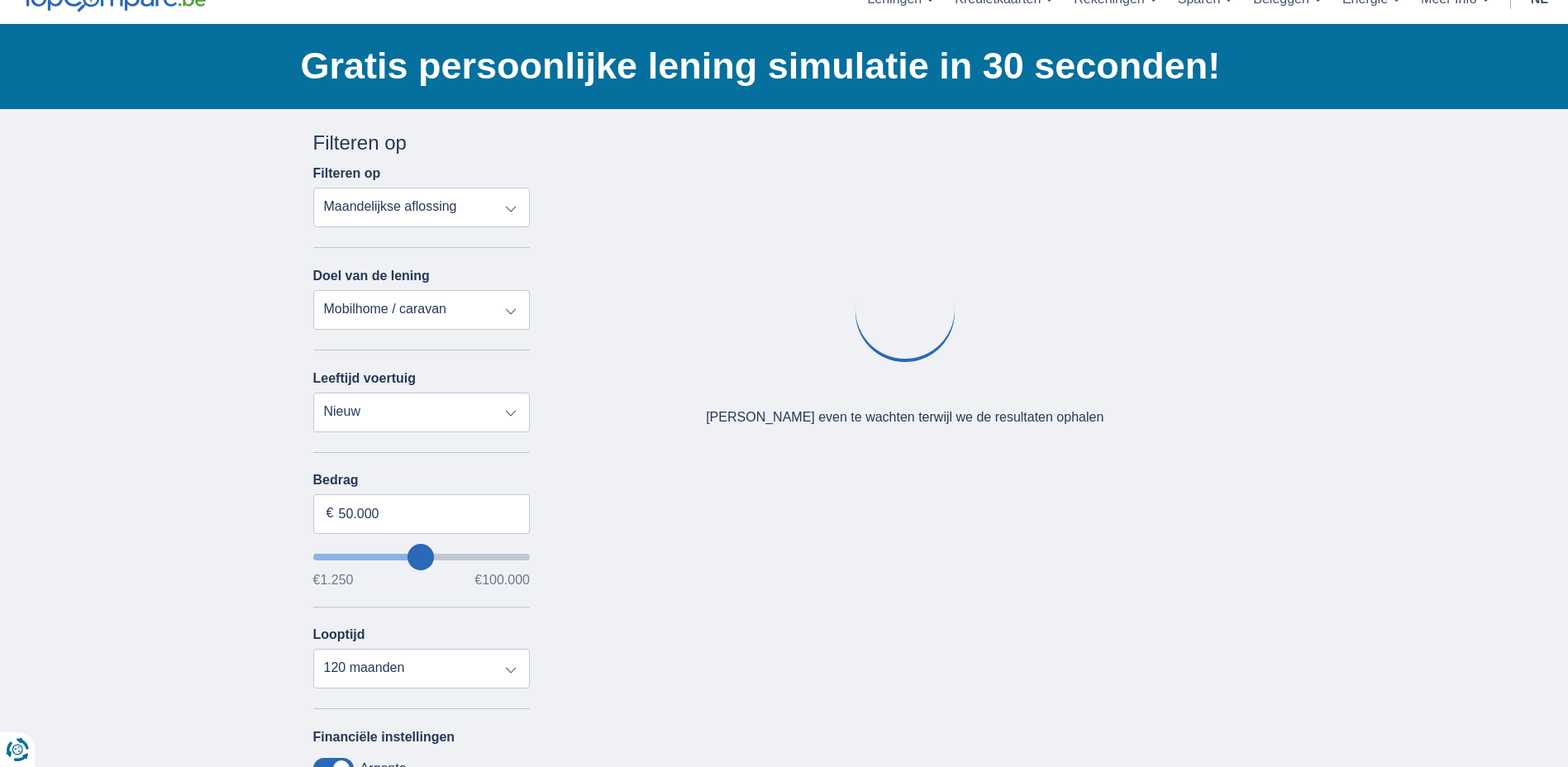
click at [424, 590] on div "Bedrag 50.000 € €1.250 €100.000 Looptijd 12 maanden 18 maanden 24 maanden 30 ma…" at bounding box center [422, 580] width 217 height 216
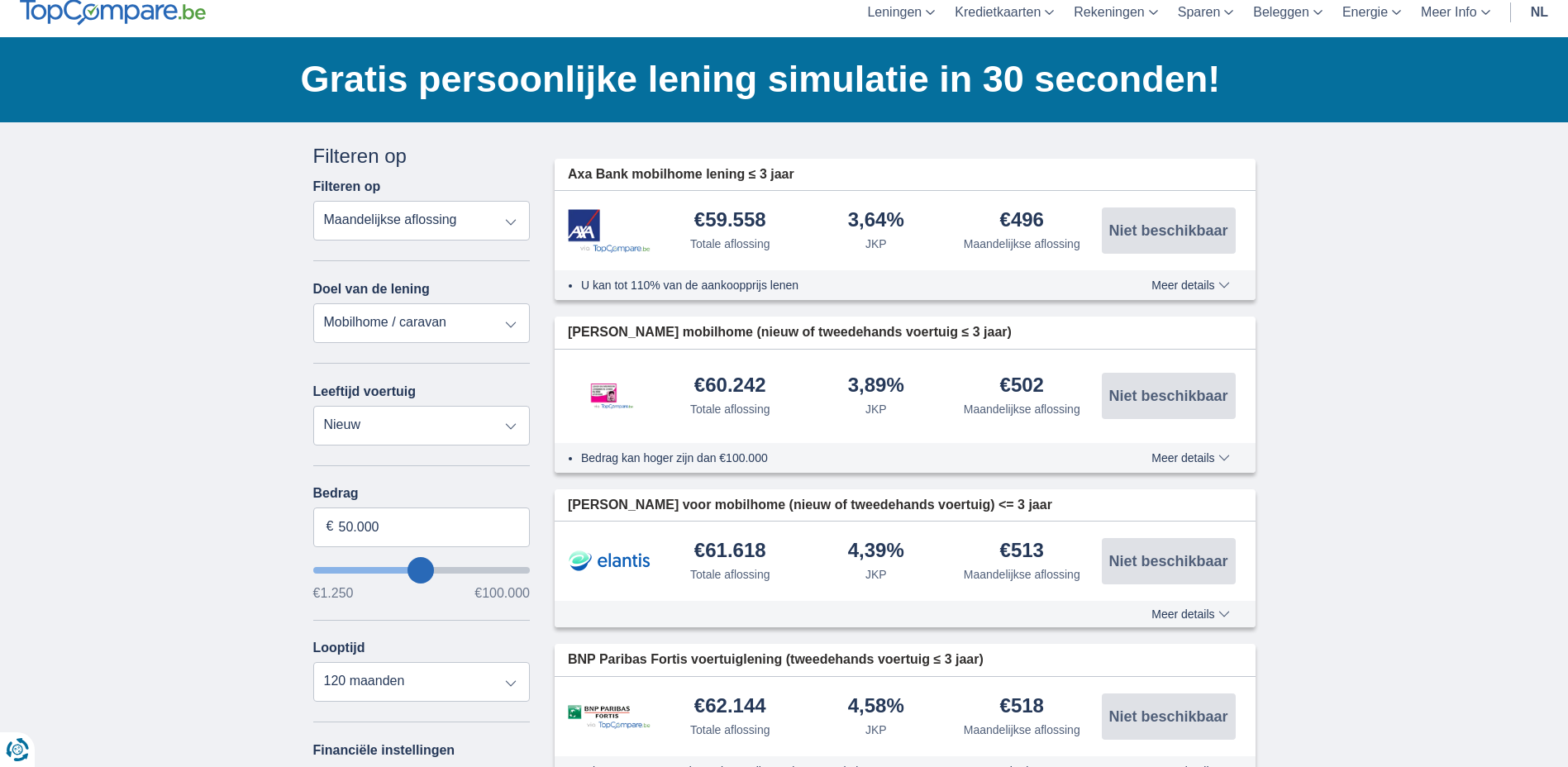
scroll to position [165, 0]
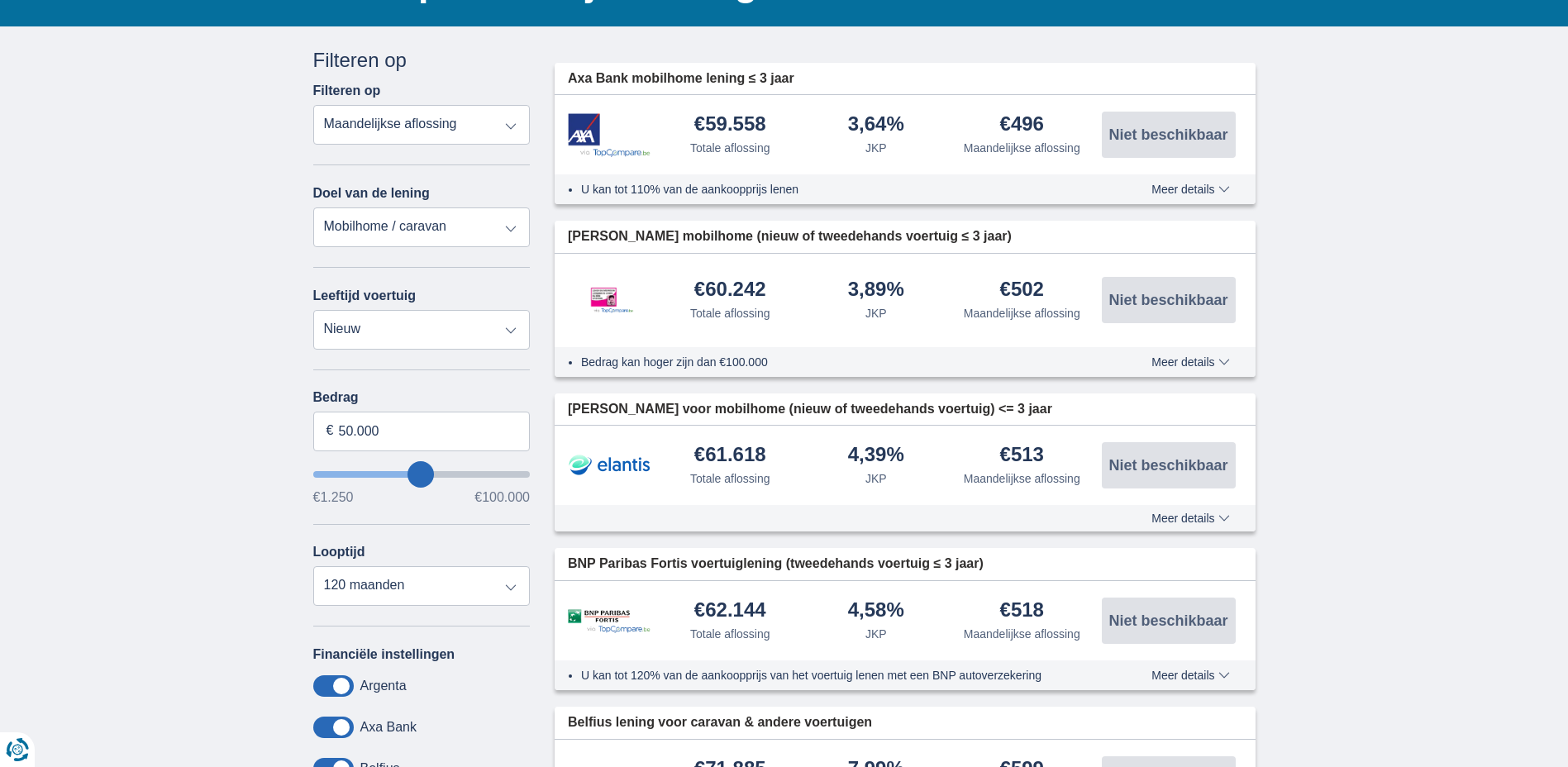
type input "60250"
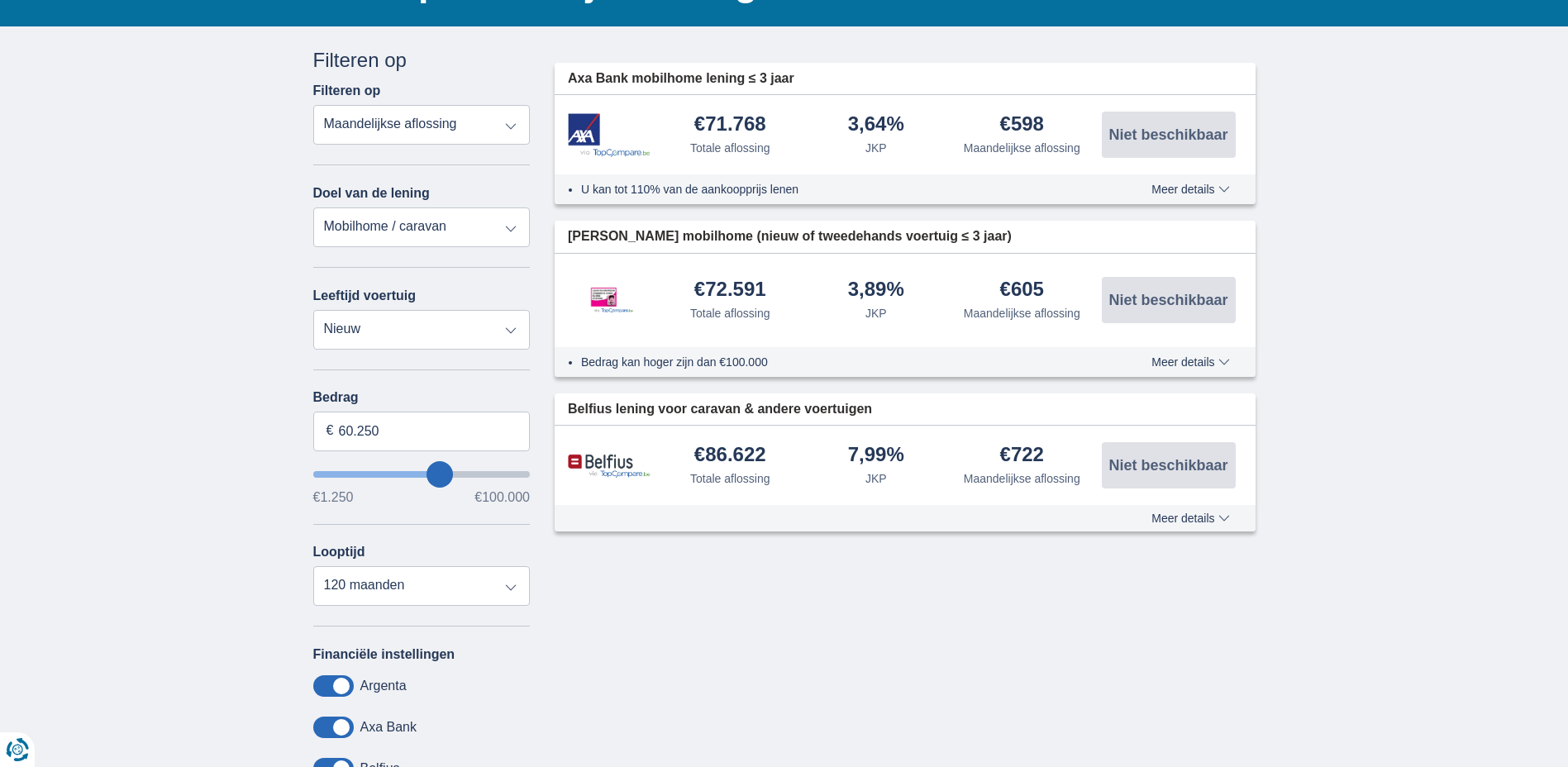
type input "63.250"
type input "64250"
type input "62.250"
type input "62250"
type input "61.250"
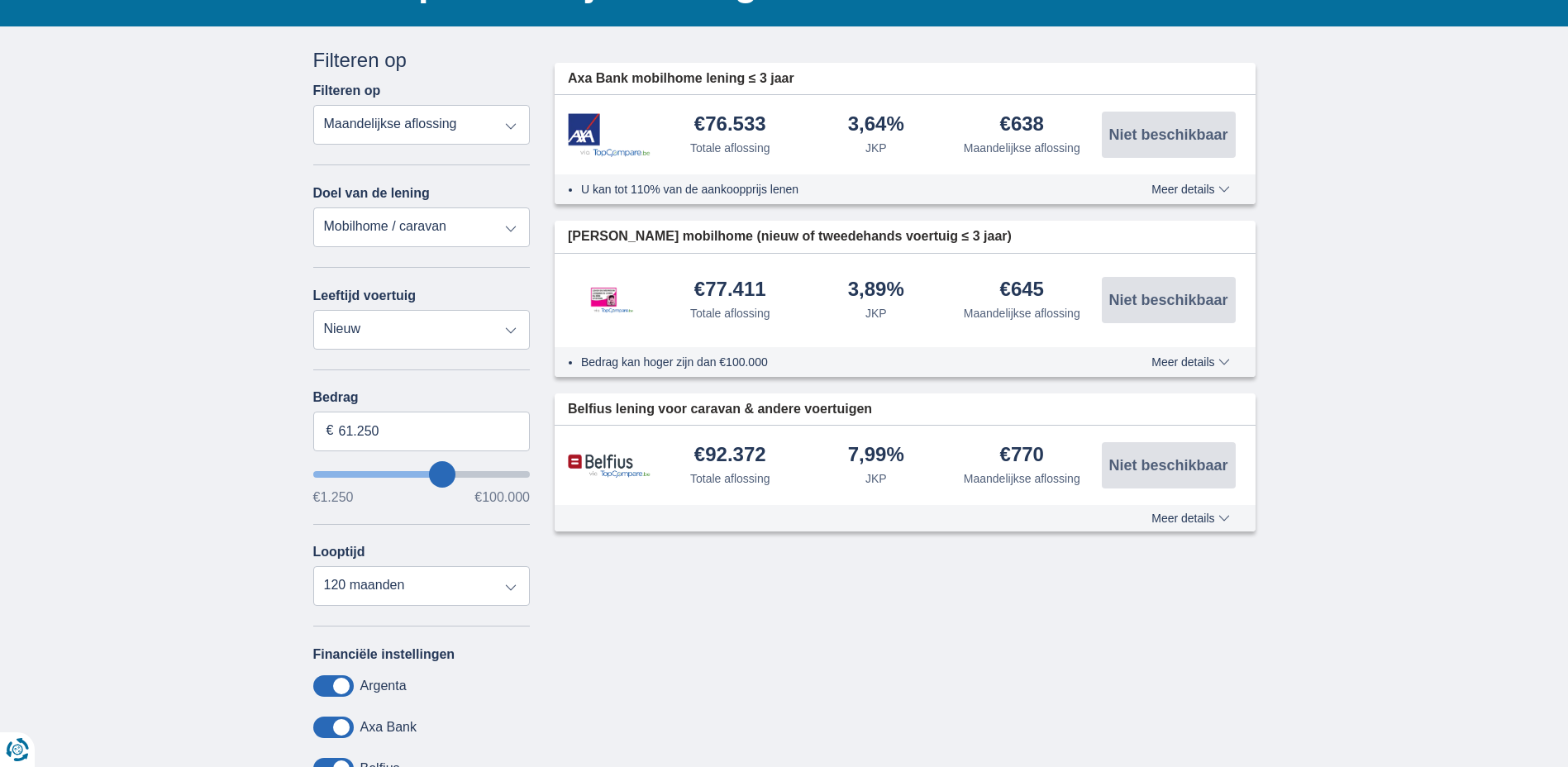
type input "60250"
type input "7.250"
type input "7250"
select select "42"
type input "7250"
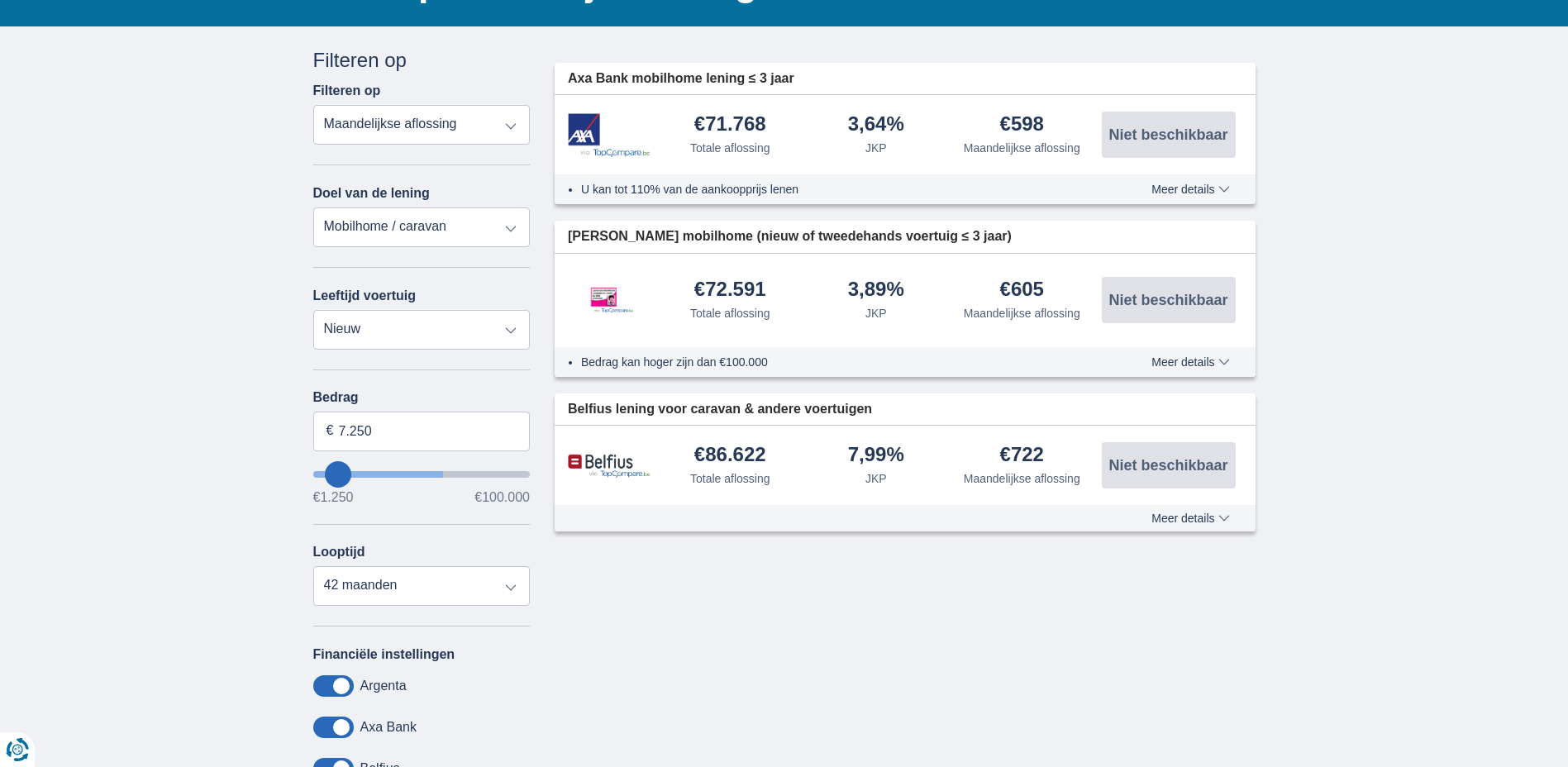
click at [338, 471] on input "wantToBorrow" at bounding box center [422, 474] width 217 height 7
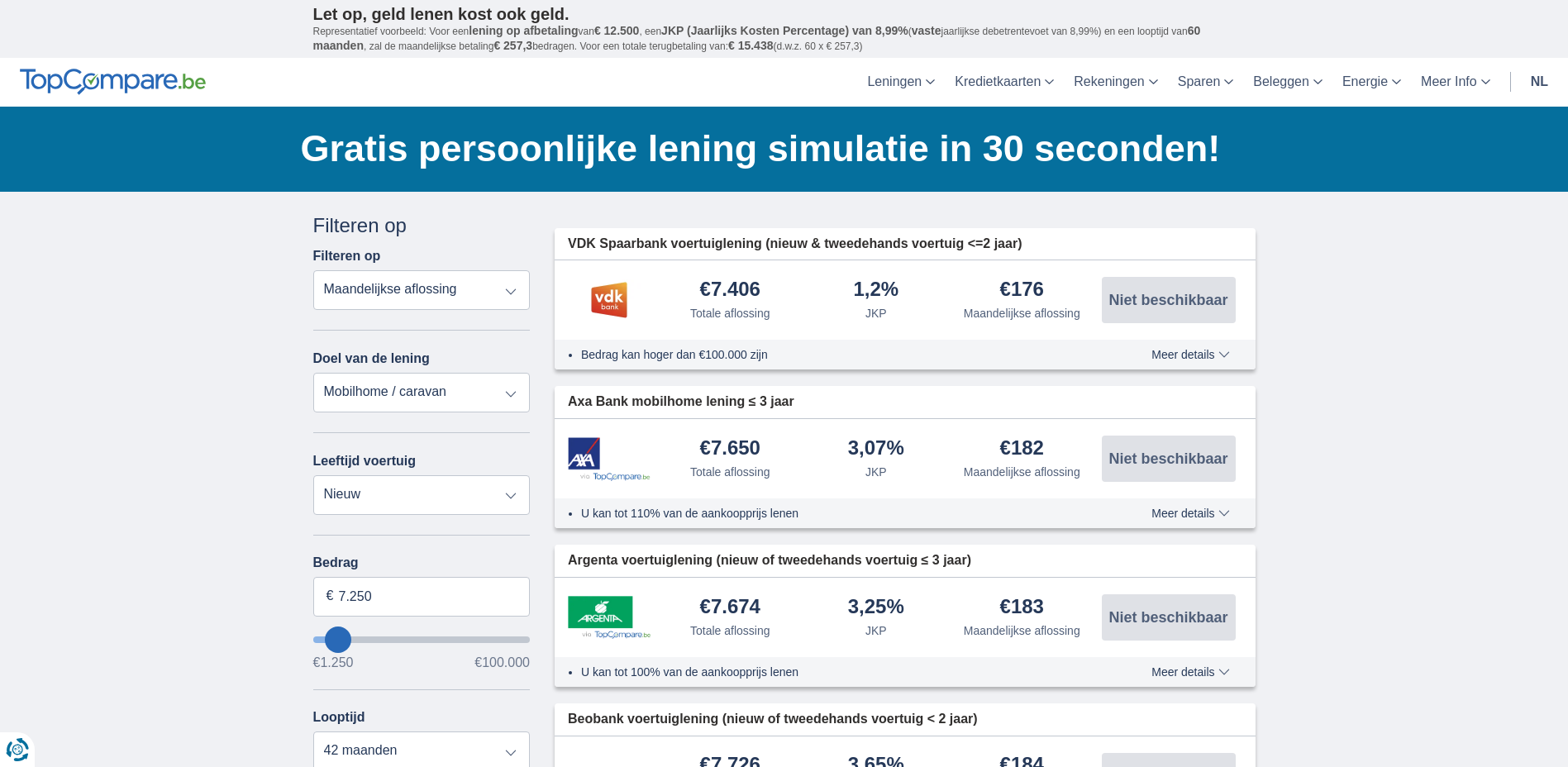
click at [611, 306] on img at bounding box center [609, 300] width 82 height 42
